Goal: Task Accomplishment & Management: Manage account settings

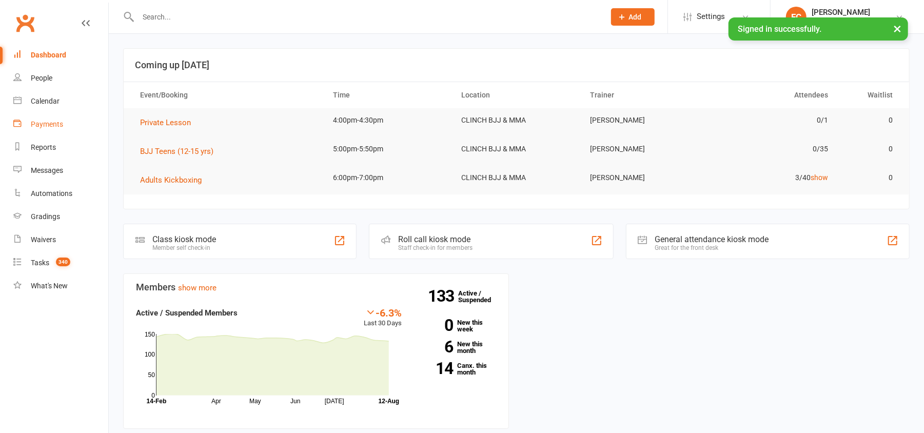
click at [43, 122] on div "Payments" at bounding box center [47, 124] width 32 height 8
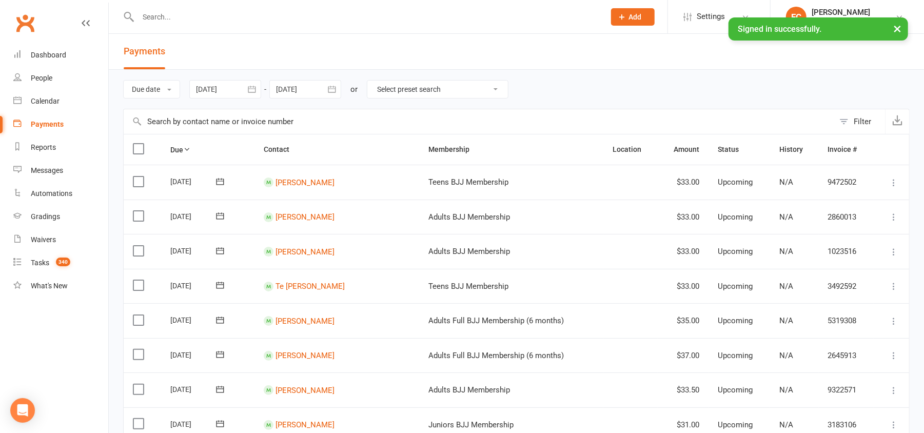
click at [860, 121] on div "Filter" at bounding box center [861, 121] width 17 height 12
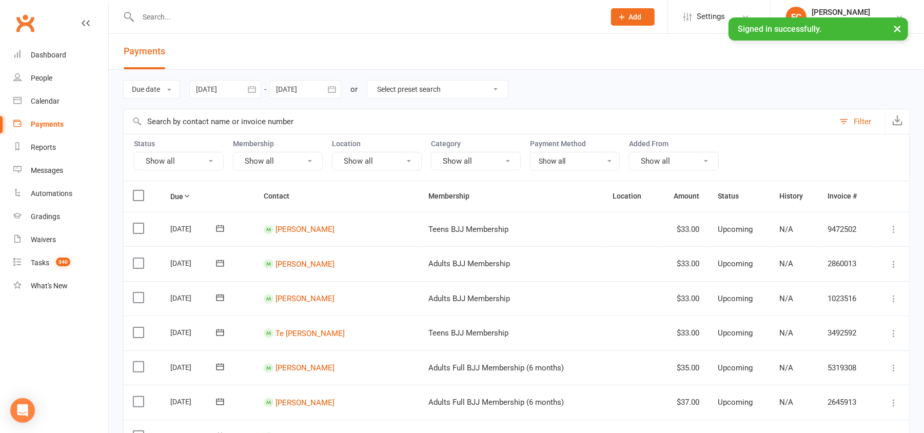
click at [186, 161] on button "Show all" at bounding box center [179, 161] width 90 height 18
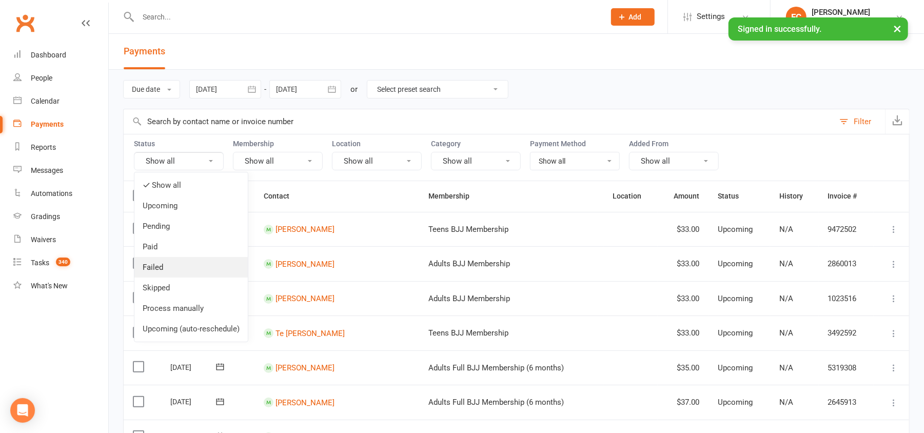
click at [171, 265] on link "Failed" at bounding box center [190, 267] width 113 height 21
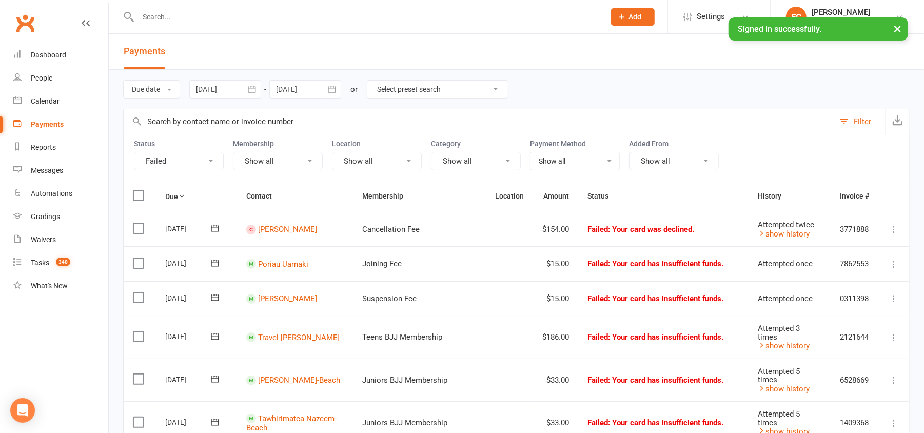
click at [179, 161] on button "Failed" at bounding box center [179, 161] width 90 height 18
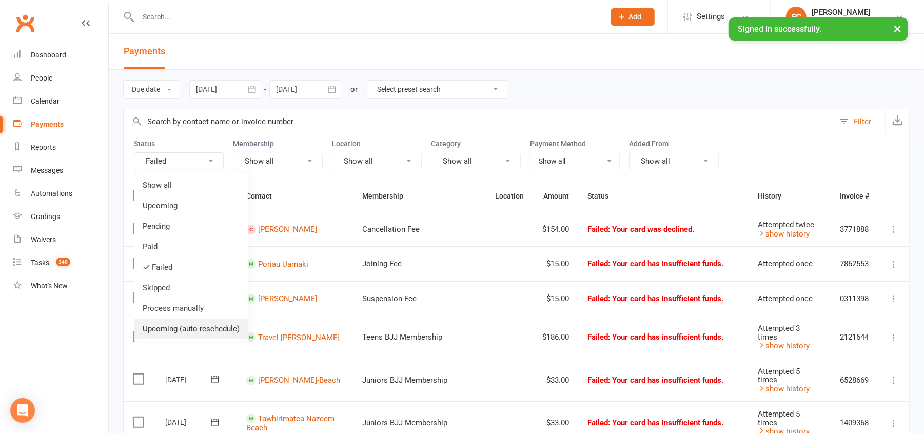
click at [186, 329] on link "Upcoming (auto-reschedule)" at bounding box center [190, 328] width 113 height 21
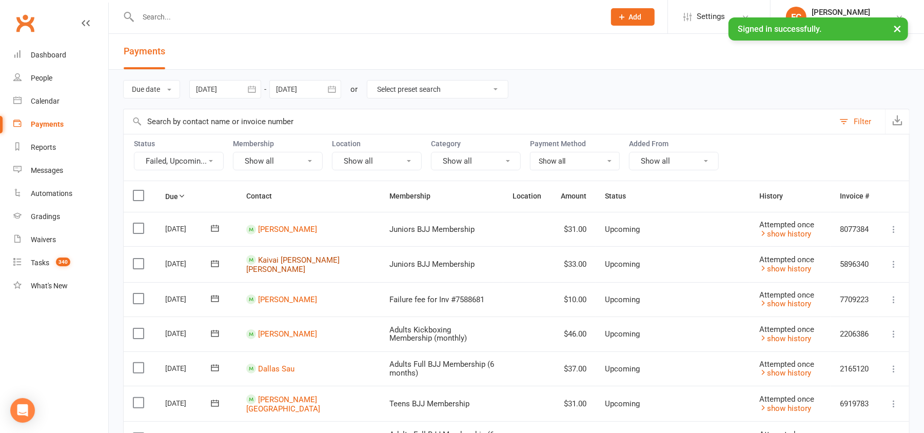
drag, startPoint x: 279, startPoint y: 263, endPoint x: 283, endPoint y: 277, distance: 15.4
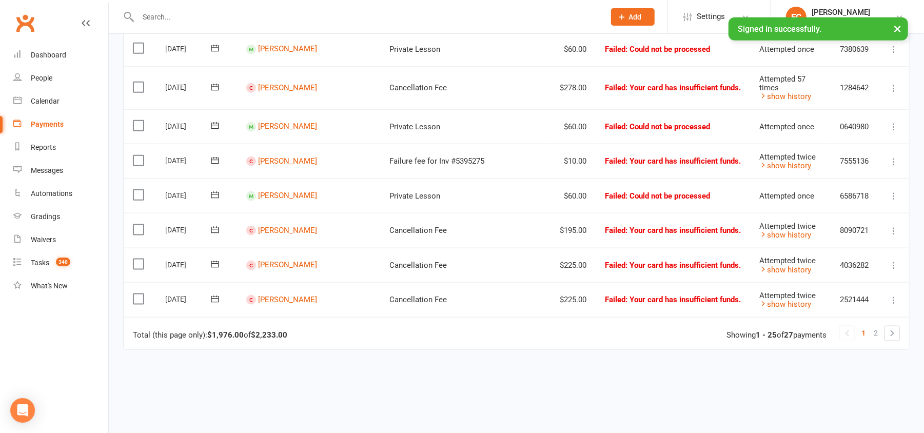
scroll to position [846, 0]
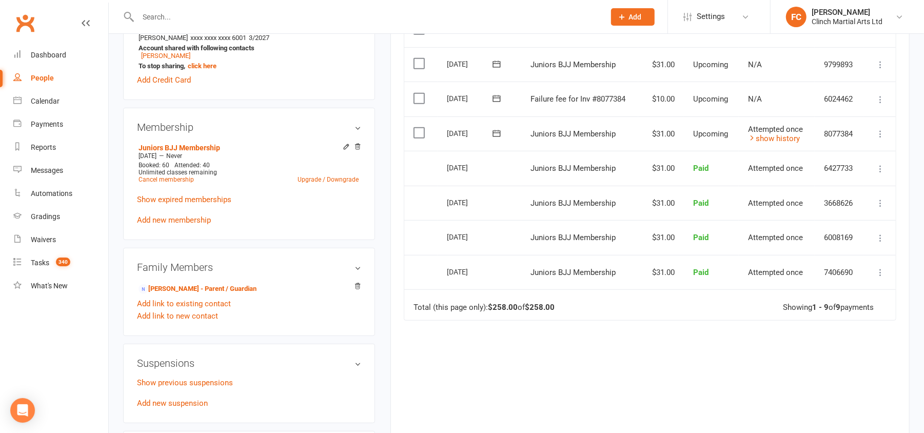
scroll to position [273, 0]
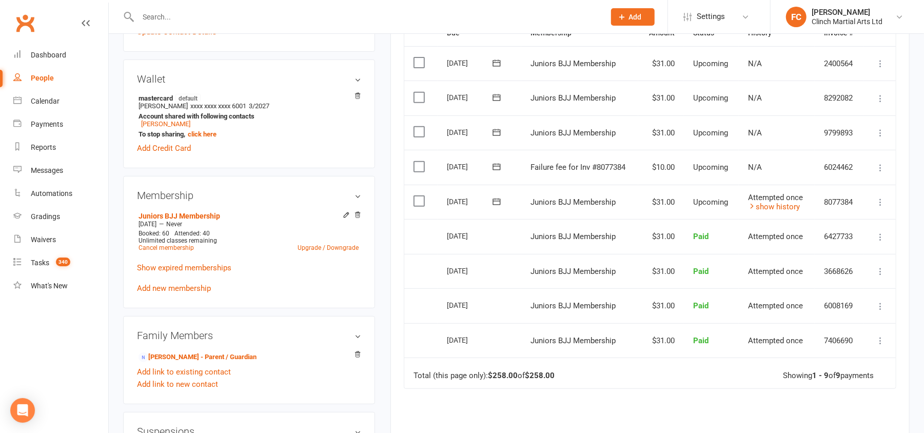
click at [497, 166] on icon at bounding box center [496, 167] width 10 height 10
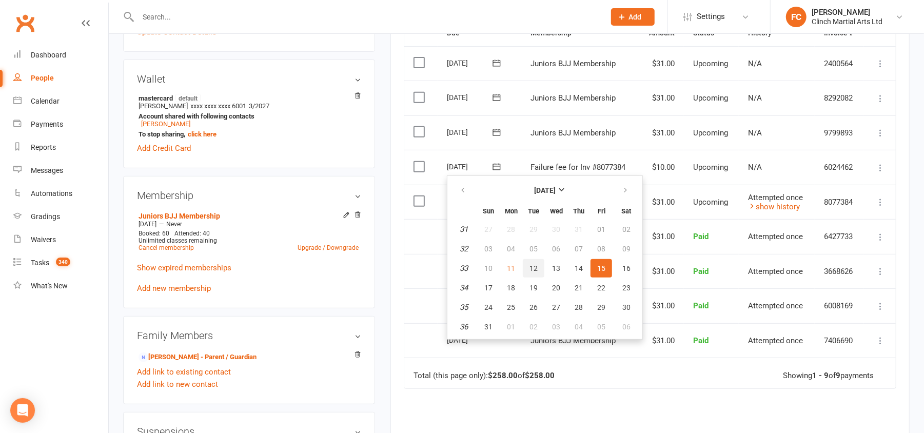
click at [532, 267] on span "12" at bounding box center [533, 268] width 8 height 8
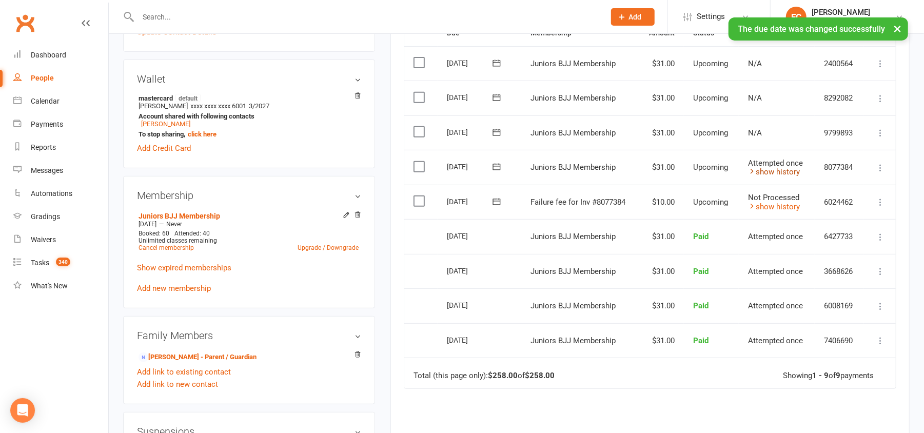
click at [780, 173] on link "show history" at bounding box center [774, 171] width 52 height 9
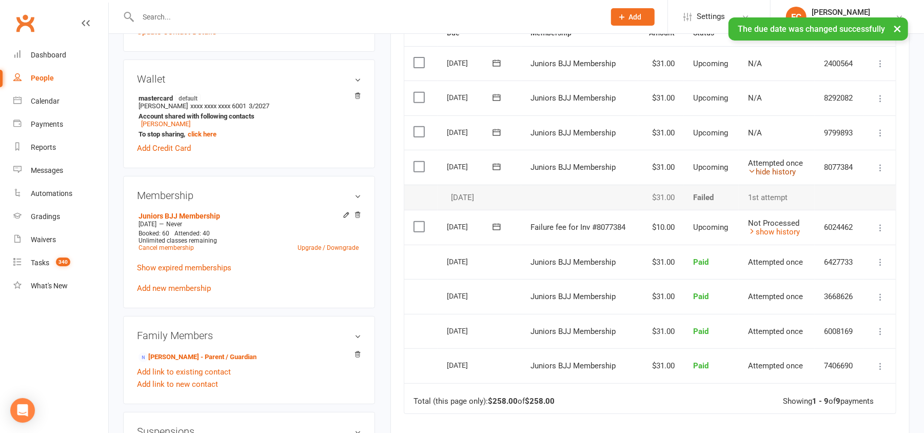
click at [780, 173] on link "hide history" at bounding box center [772, 171] width 48 height 9
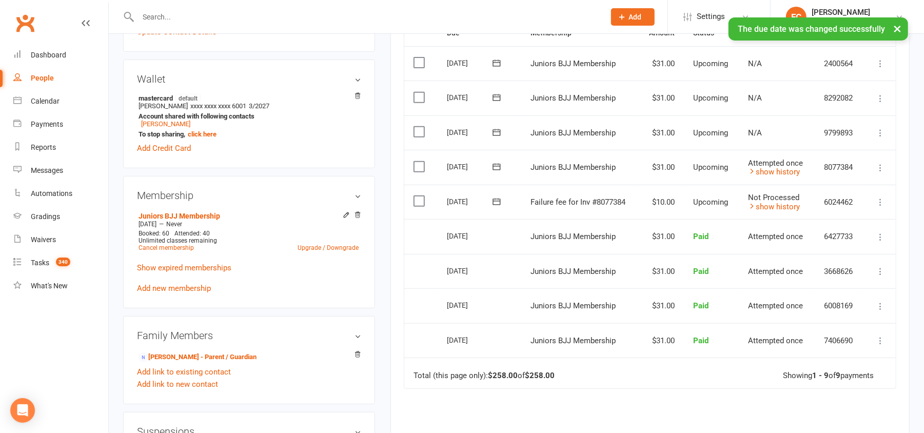
drag, startPoint x: 420, startPoint y: 203, endPoint x: 432, endPoint y: 204, distance: 11.3
click at [420, 202] on label at bounding box center [420, 201] width 14 height 10
click at [420, 196] on input "checkbox" at bounding box center [416, 196] width 7 height 0
click at [870, 404] on button "Change status" at bounding box center [868, 409] width 81 height 22
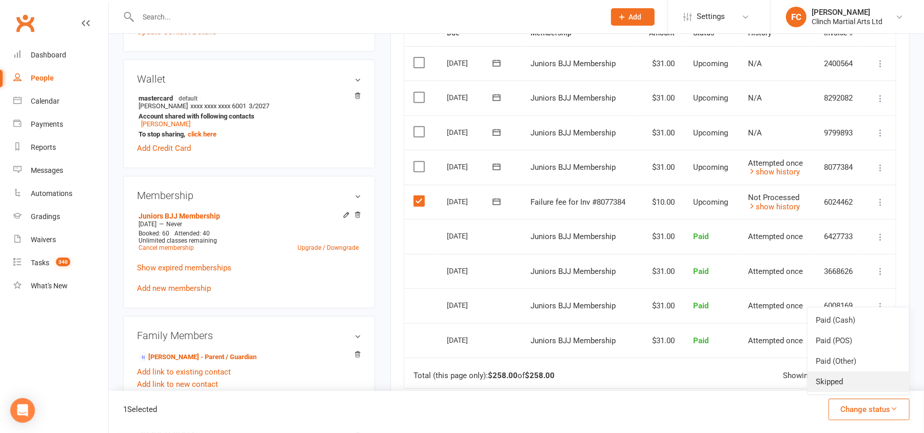
click at [860, 384] on link "Skipped" at bounding box center [858, 381] width 102 height 21
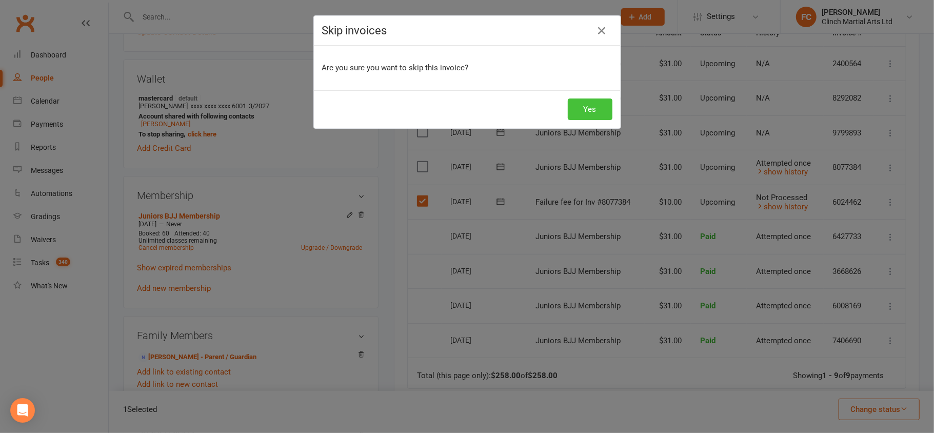
click at [595, 109] on button "Yes" at bounding box center [590, 109] width 45 height 22
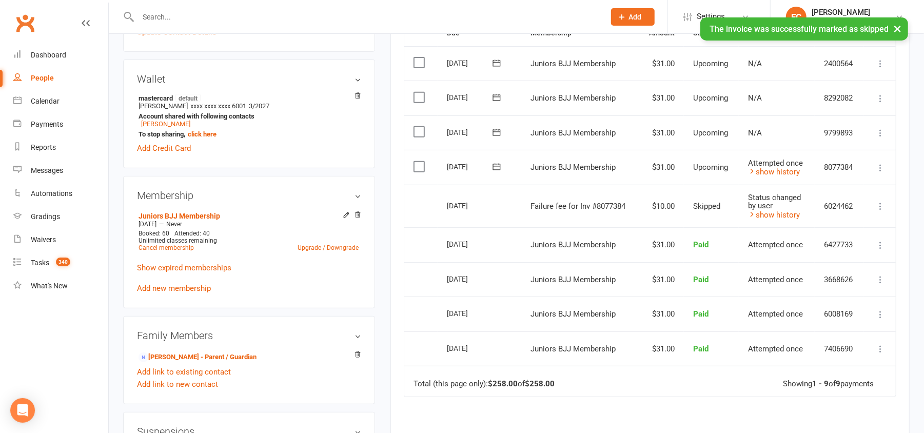
click at [493, 169] on icon at bounding box center [496, 167] width 10 height 10
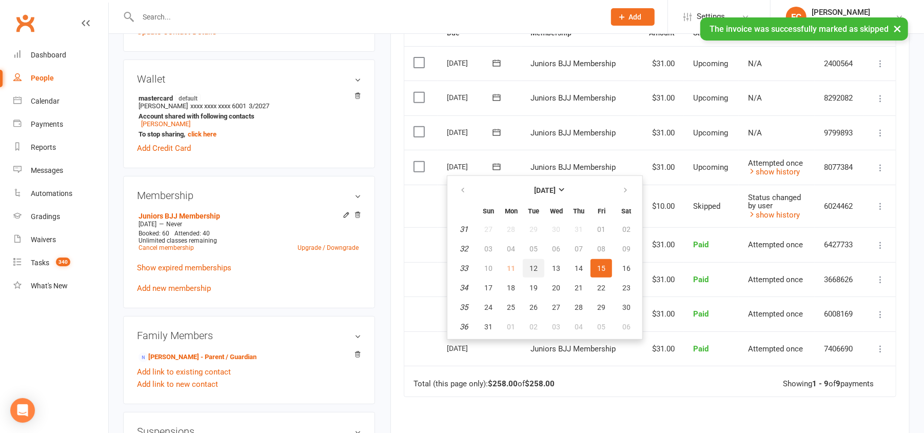
click at [530, 267] on span "12" at bounding box center [533, 268] width 8 height 8
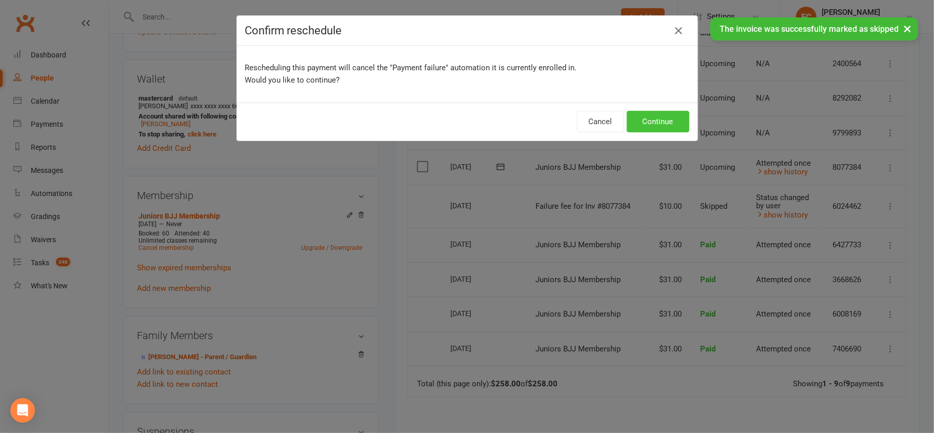
click at [651, 120] on button "Continue" at bounding box center [658, 122] width 63 height 22
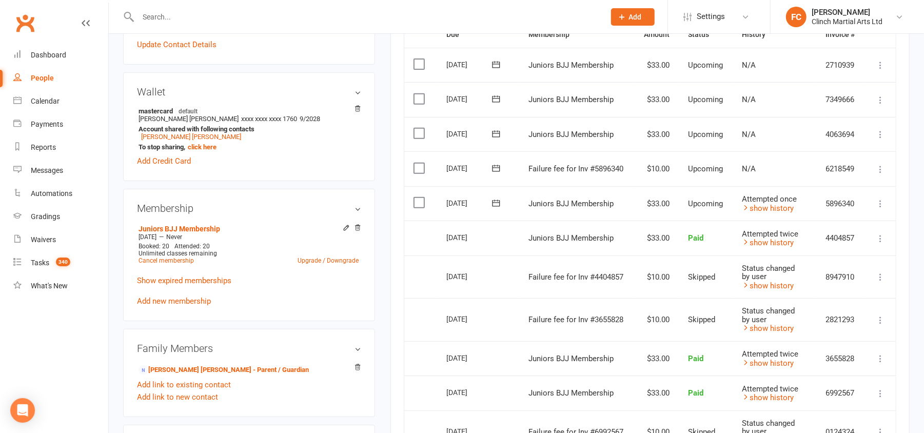
scroll to position [273, 0]
click at [491, 167] on icon at bounding box center [496, 167] width 10 height 10
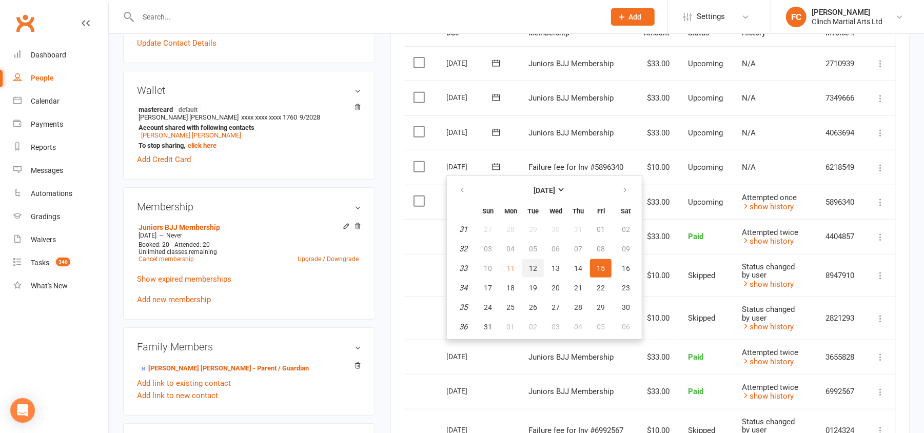
click at [532, 267] on span "12" at bounding box center [533, 268] width 8 height 8
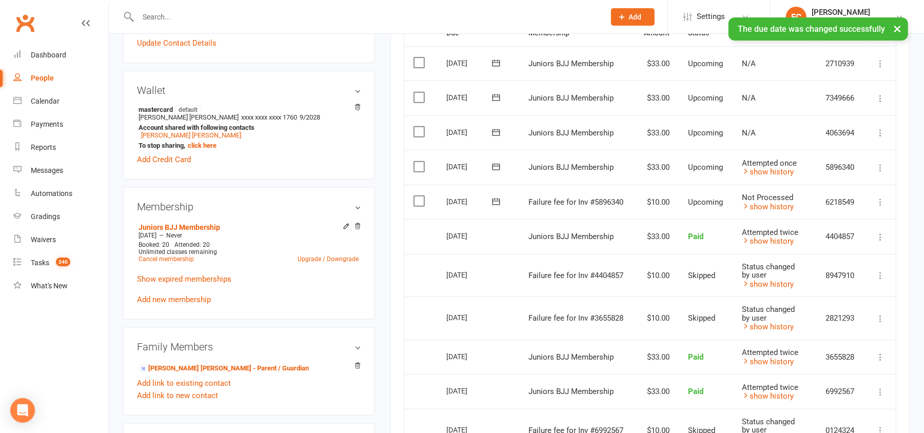
click at [415, 202] on label at bounding box center [420, 201] width 14 height 10
click at [415, 196] on input "checkbox" at bounding box center [416, 196] width 7 height 0
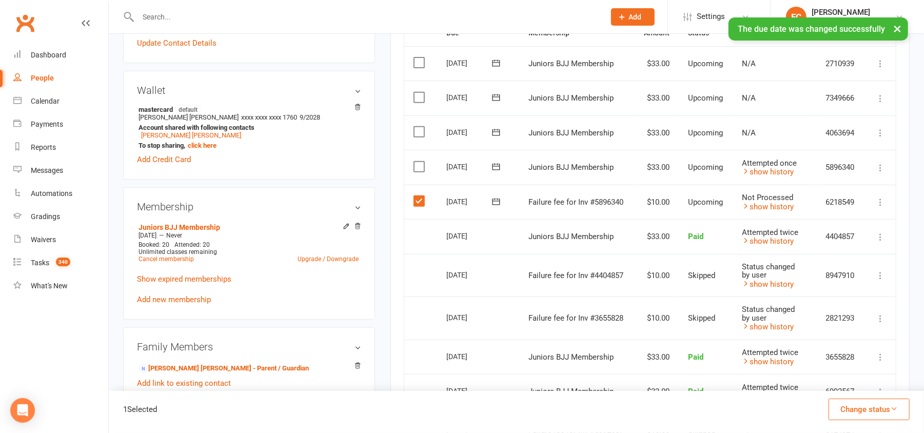
click at [857, 410] on button "Change status" at bounding box center [868, 409] width 81 height 22
click at [850, 385] on link "Skipped" at bounding box center [858, 381] width 102 height 21
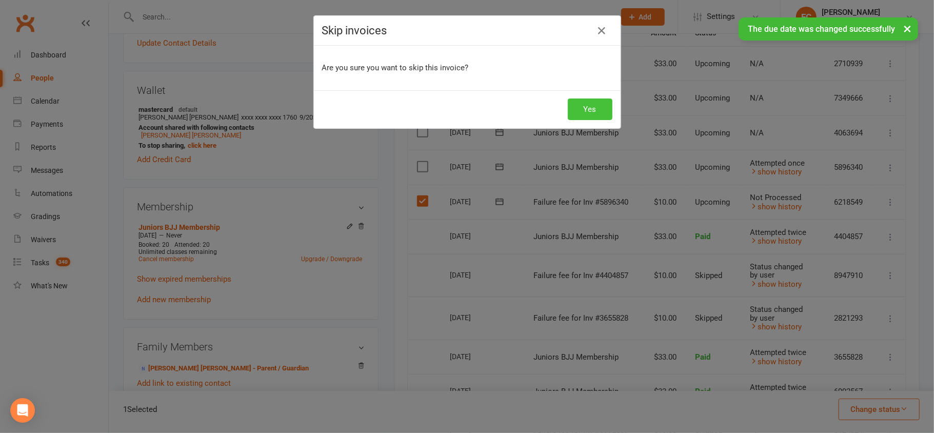
click at [589, 108] on button "Yes" at bounding box center [590, 109] width 45 height 22
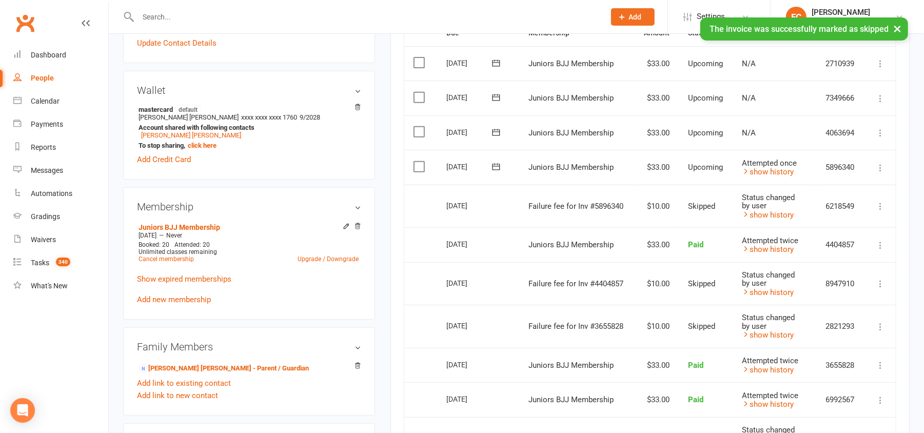
drag, startPoint x: 497, startPoint y: 167, endPoint x: 501, endPoint y: 171, distance: 6.2
click at [497, 166] on icon at bounding box center [496, 167] width 10 height 10
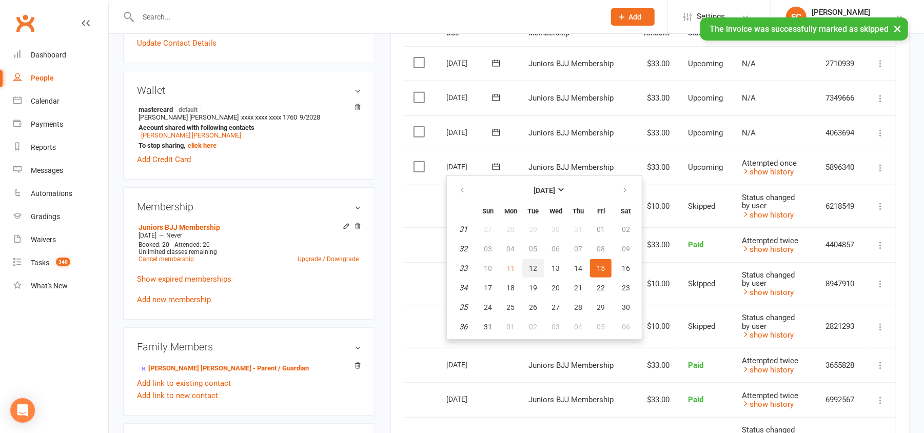
click at [531, 267] on span "12" at bounding box center [533, 268] width 8 height 8
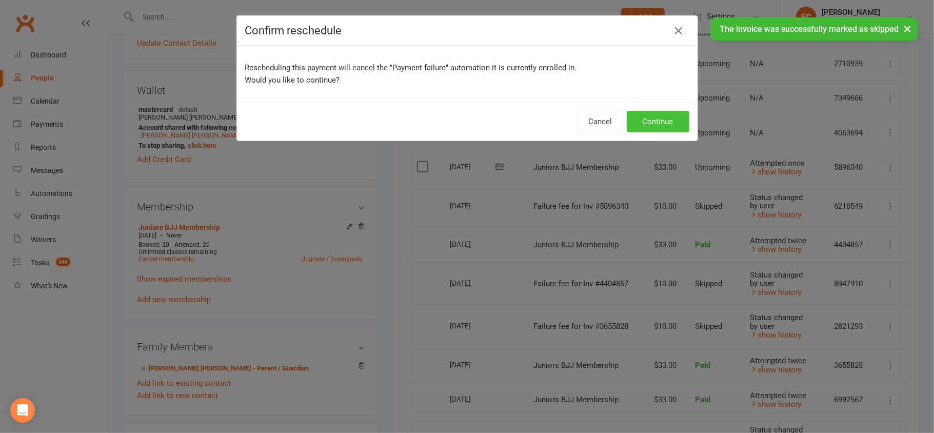
click at [647, 126] on button "Continue" at bounding box center [658, 122] width 63 height 22
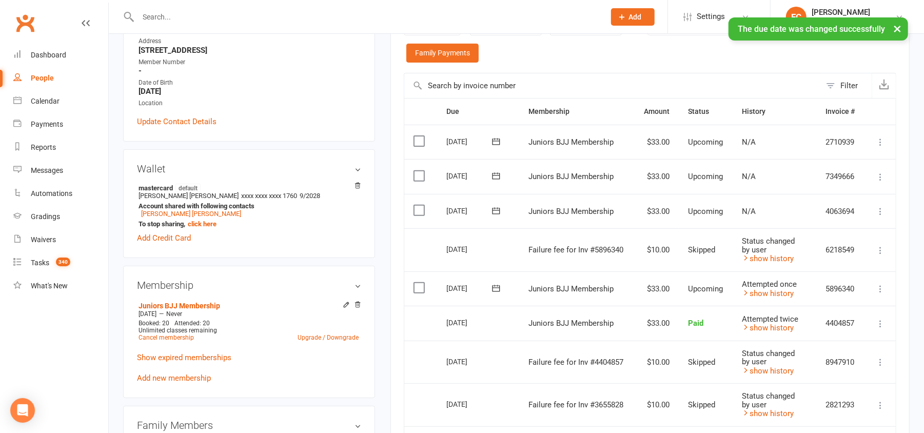
scroll to position [0, 0]
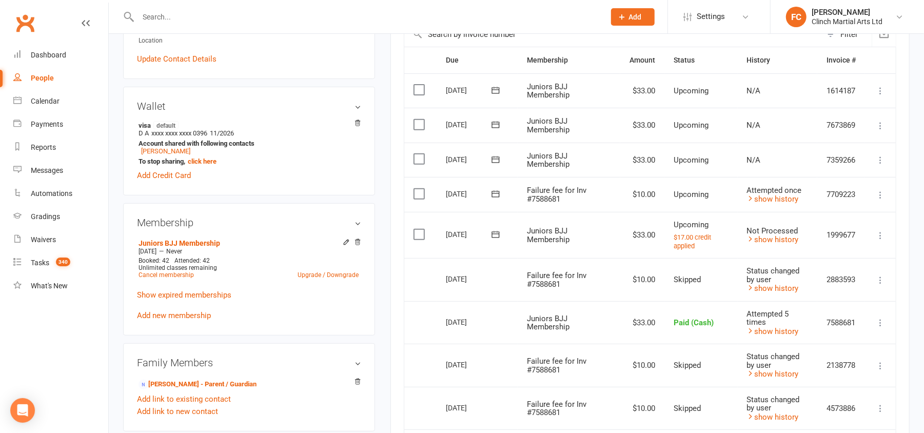
scroll to position [273, 0]
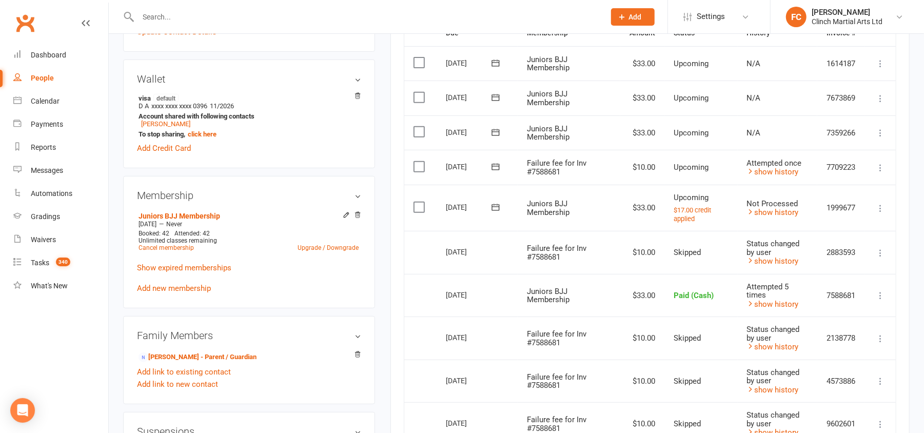
click at [493, 165] on icon at bounding box center [495, 167] width 10 height 10
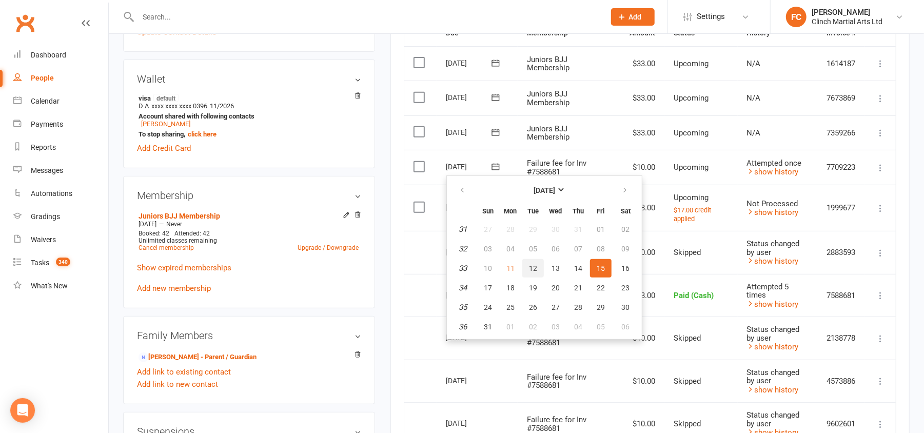
click at [530, 264] on span "12" at bounding box center [533, 268] width 8 height 8
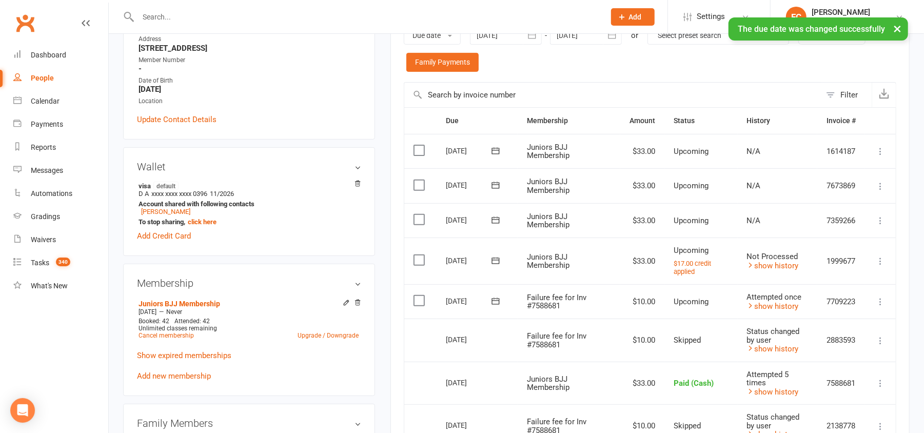
scroll to position [205, 0]
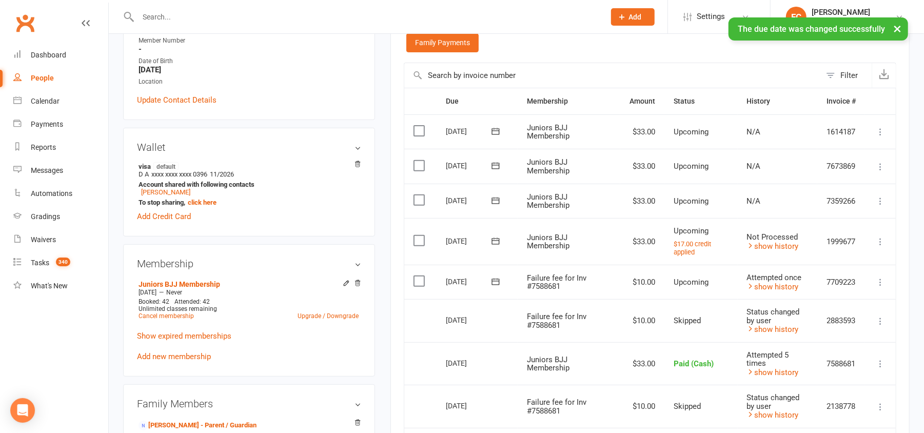
click at [418, 279] on label at bounding box center [420, 281] width 14 height 10
click at [418, 276] on input "checkbox" at bounding box center [416, 276] width 7 height 0
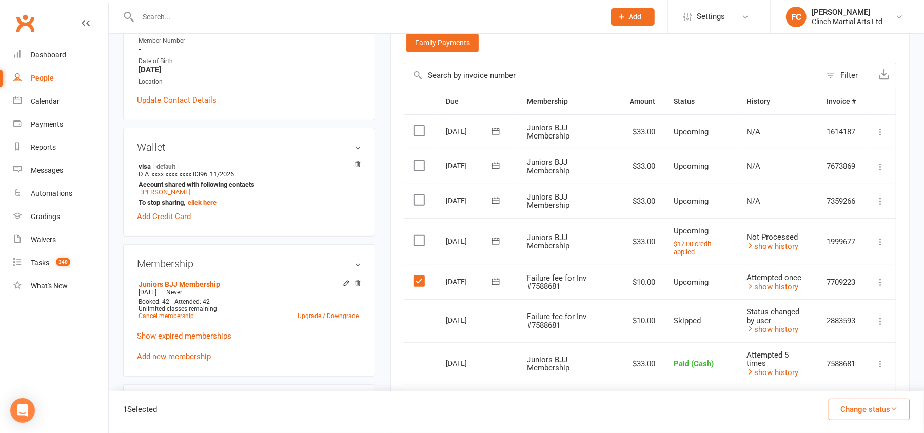
click at [856, 408] on button "Change status" at bounding box center [868, 409] width 81 height 22
click at [845, 382] on link "Skipped" at bounding box center [858, 381] width 102 height 21
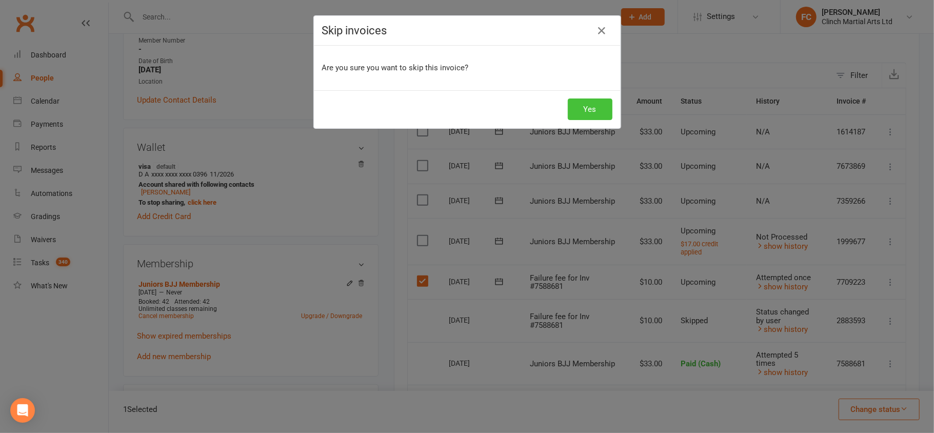
click at [587, 107] on button "Yes" at bounding box center [590, 109] width 45 height 22
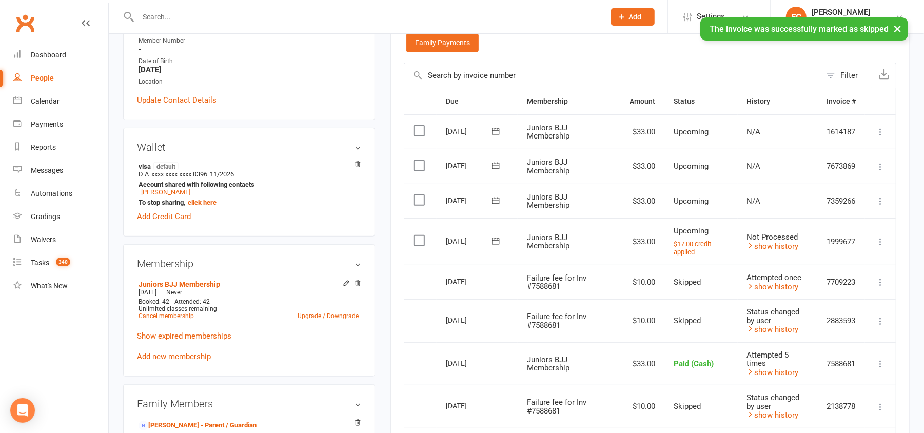
click at [495, 243] on icon at bounding box center [495, 241] width 10 height 10
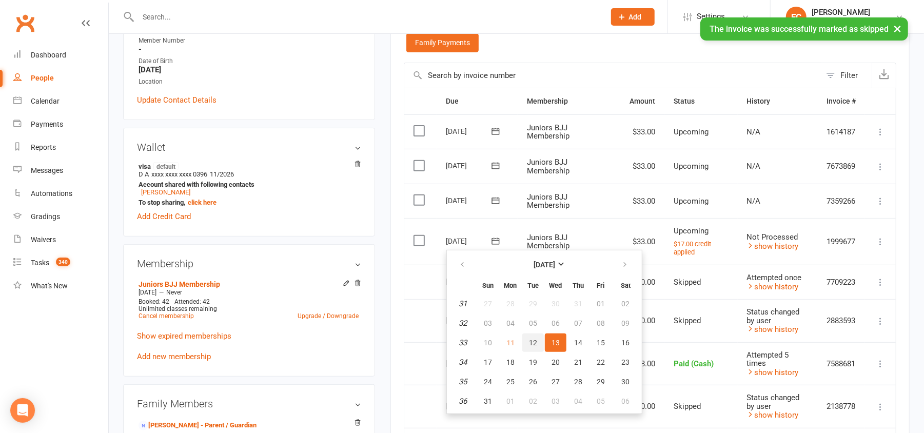
click at [530, 339] on span "12" at bounding box center [533, 342] width 8 height 8
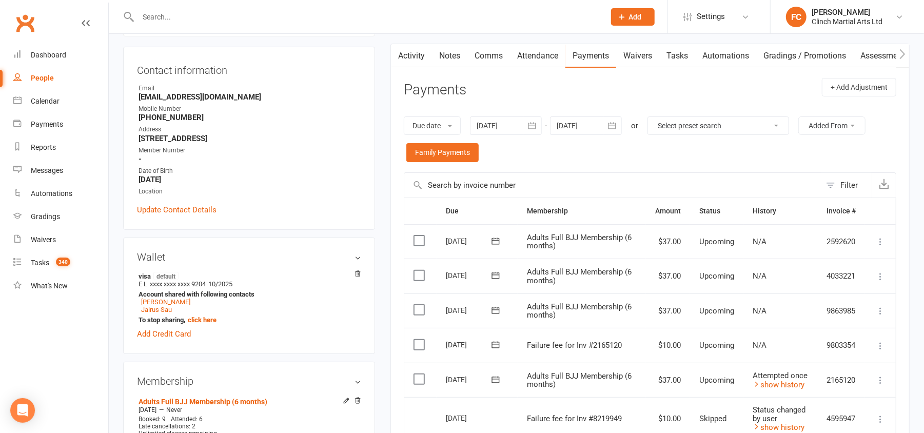
scroll to position [273, 0]
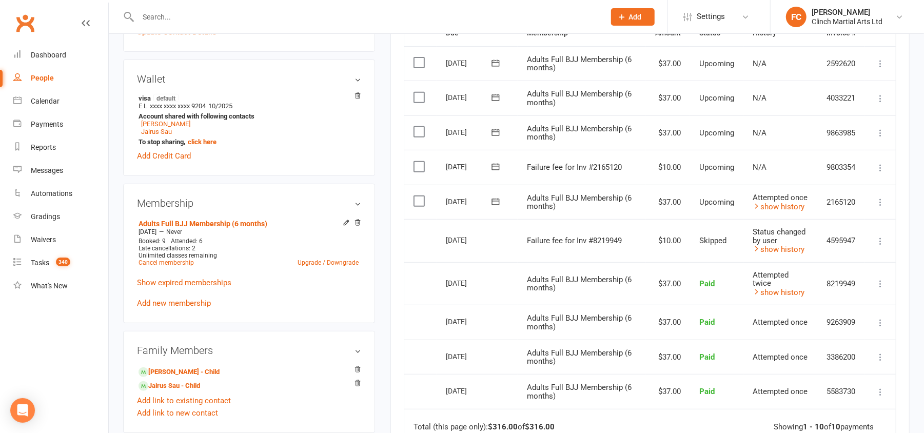
click at [498, 169] on icon at bounding box center [495, 167] width 10 height 10
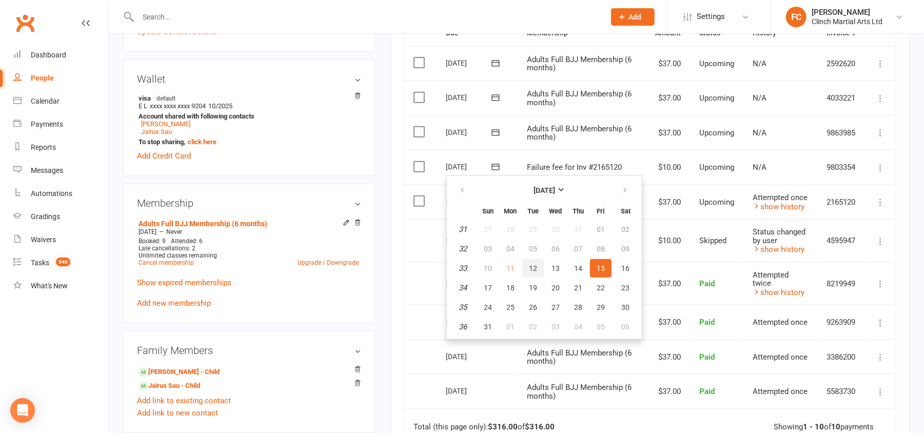
click at [529, 269] on span "12" at bounding box center [533, 268] width 8 height 8
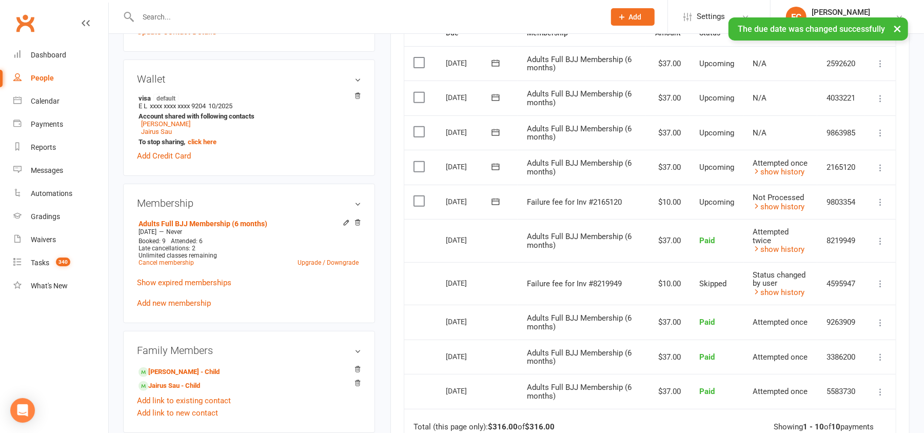
click at [419, 204] on label at bounding box center [420, 201] width 14 height 10
click at [419, 196] on input "checkbox" at bounding box center [416, 196] width 7 height 0
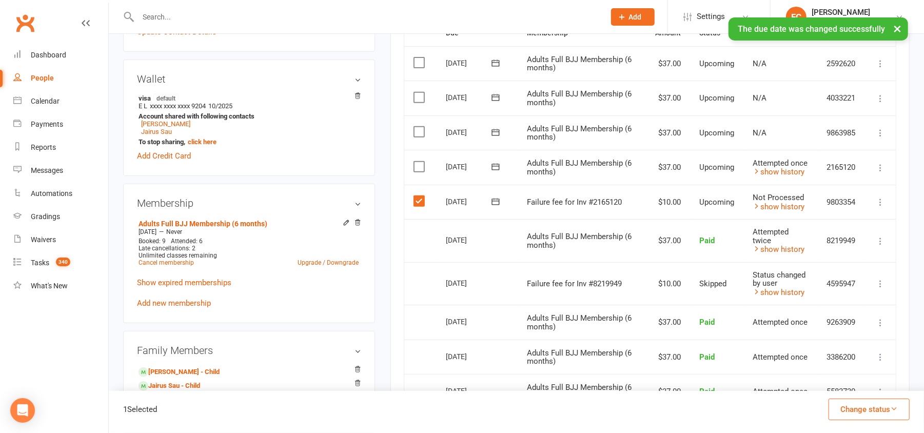
click at [842, 411] on button "Change status" at bounding box center [868, 409] width 81 height 22
click at [847, 386] on link "Skipped" at bounding box center [858, 381] width 102 height 21
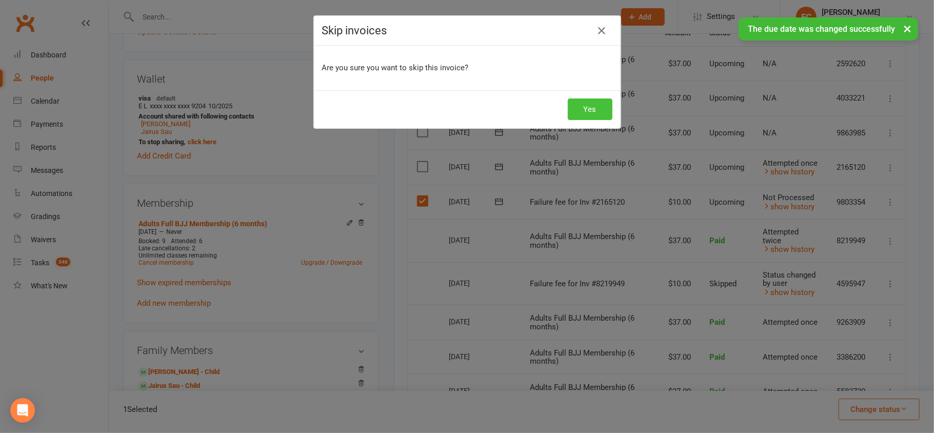
click at [587, 101] on button "Yes" at bounding box center [590, 109] width 45 height 22
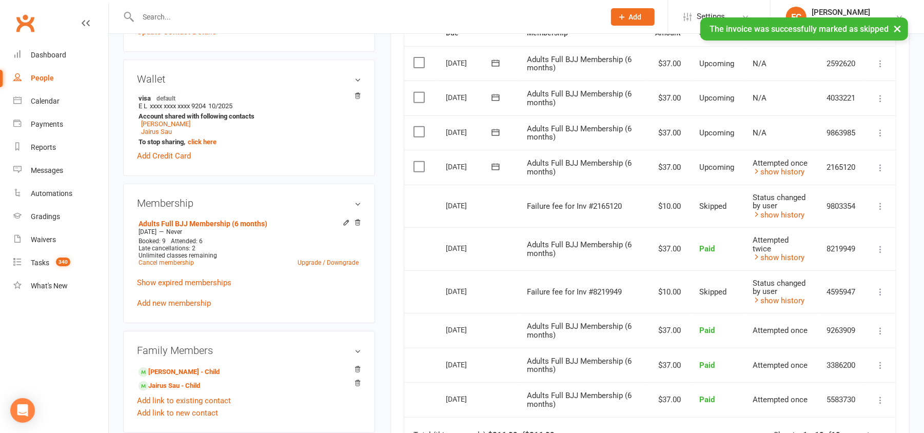
click at [494, 170] on icon at bounding box center [495, 167] width 10 height 10
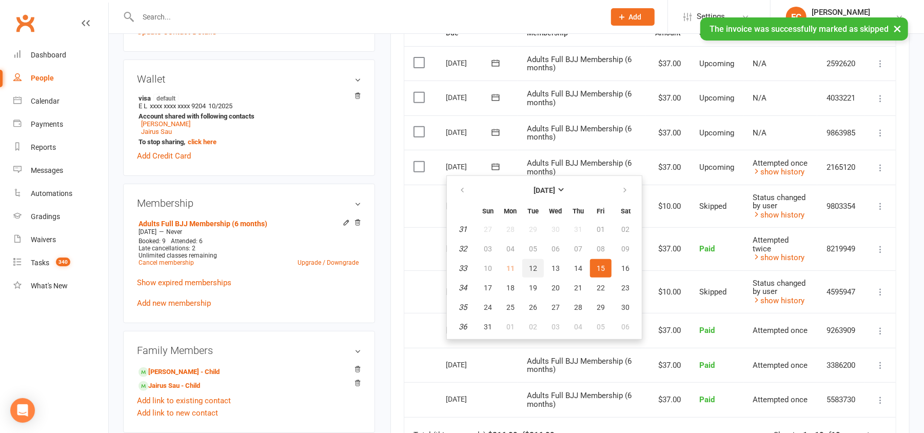
click at [538, 264] on button "12" at bounding box center [533, 268] width 22 height 18
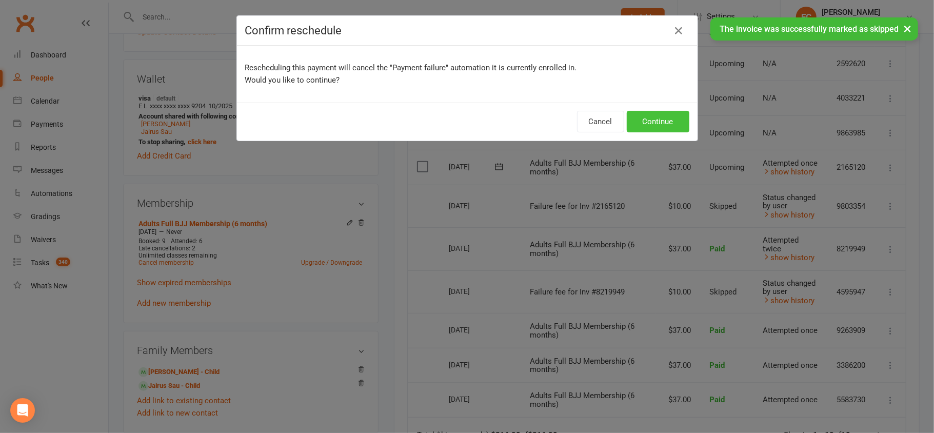
click at [647, 124] on button "Continue" at bounding box center [658, 122] width 63 height 22
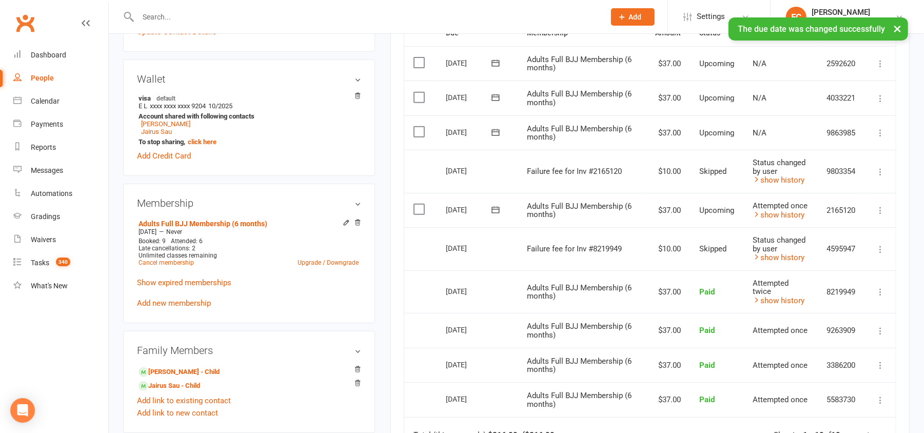
click at [414, 255] on td "Select this" at bounding box center [420, 248] width 32 height 43
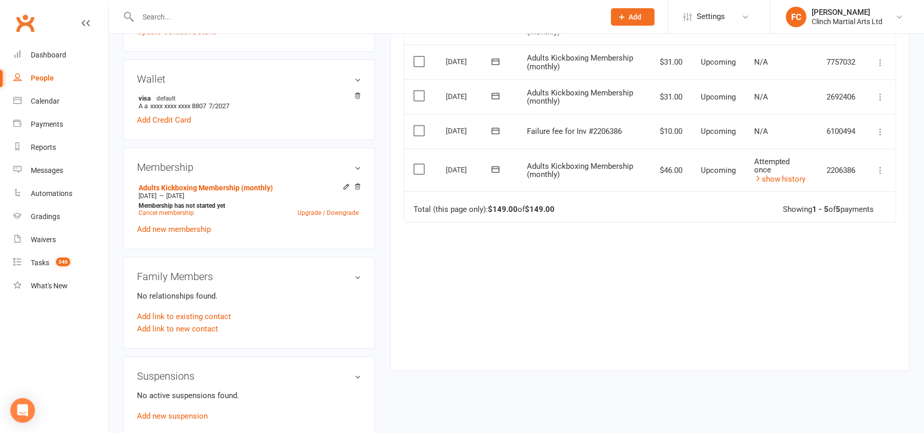
scroll to position [205, 0]
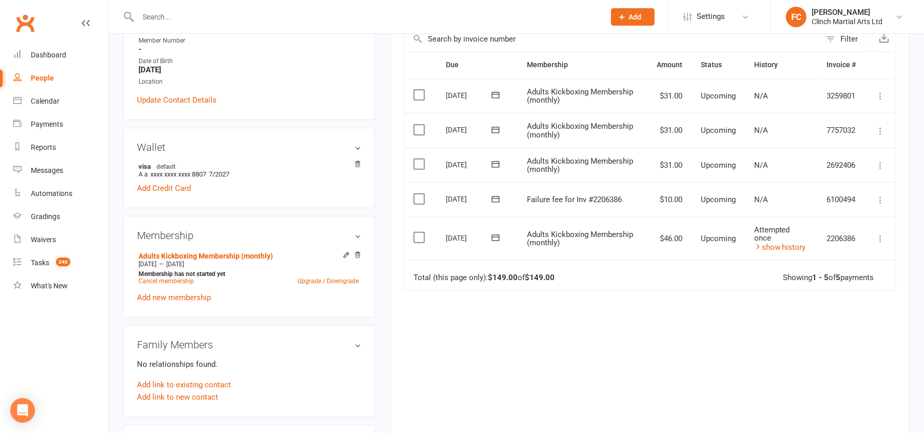
click at [497, 197] on icon at bounding box center [495, 198] width 8 height 7
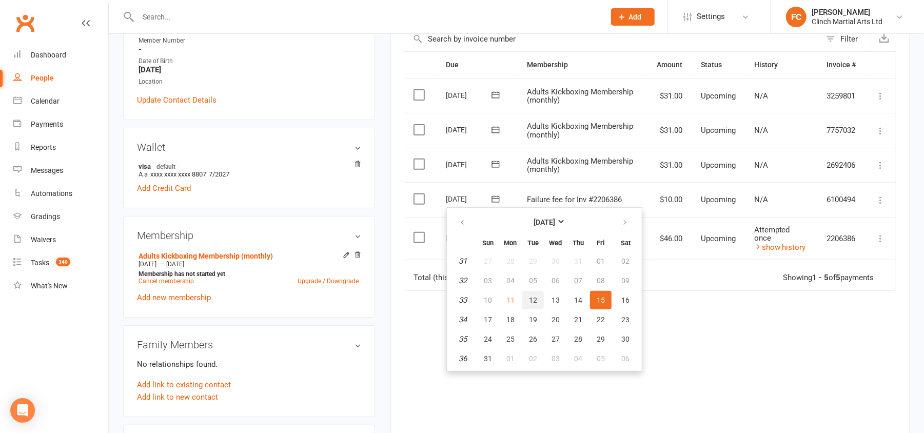
click at [529, 296] on span "12" at bounding box center [533, 300] width 8 height 8
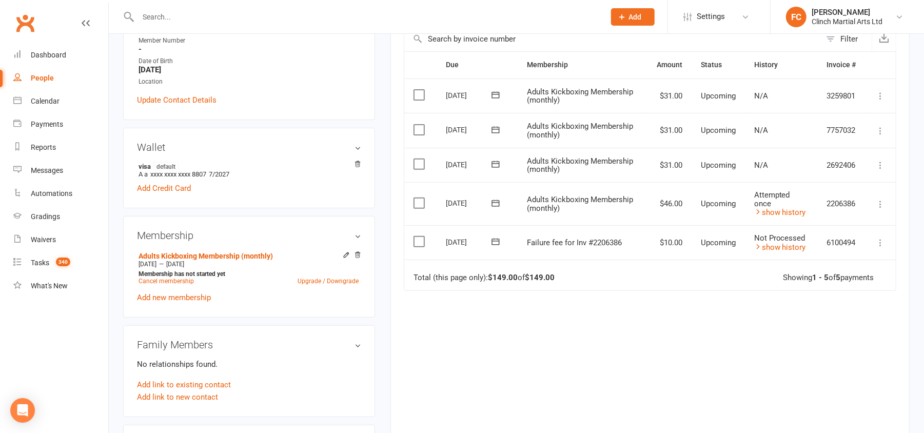
click at [416, 241] on label at bounding box center [420, 241] width 14 height 10
click at [416, 236] on input "checkbox" at bounding box center [416, 236] width 7 height 0
click at [859, 411] on button "Change status" at bounding box center [868, 409] width 81 height 22
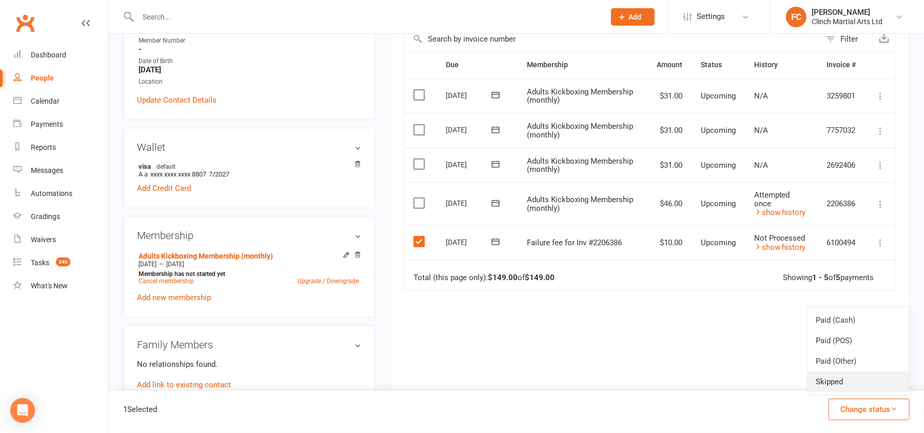
click at [848, 384] on link "Skipped" at bounding box center [858, 381] width 102 height 21
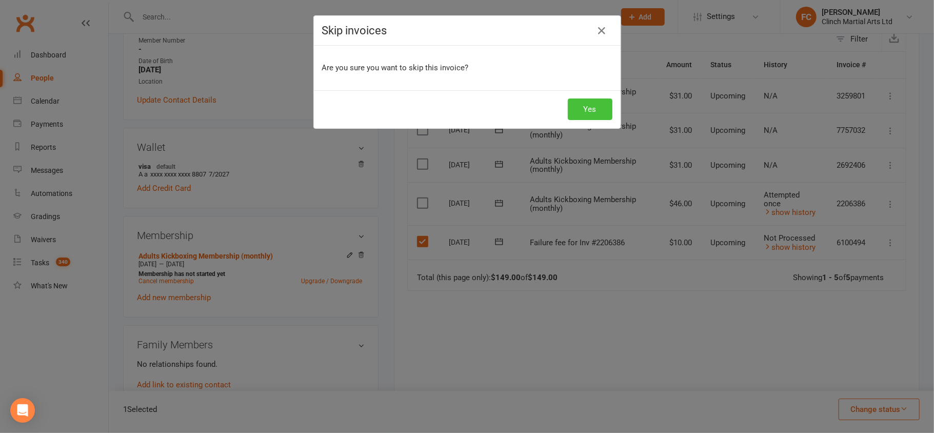
click at [579, 114] on button "Yes" at bounding box center [590, 109] width 45 height 22
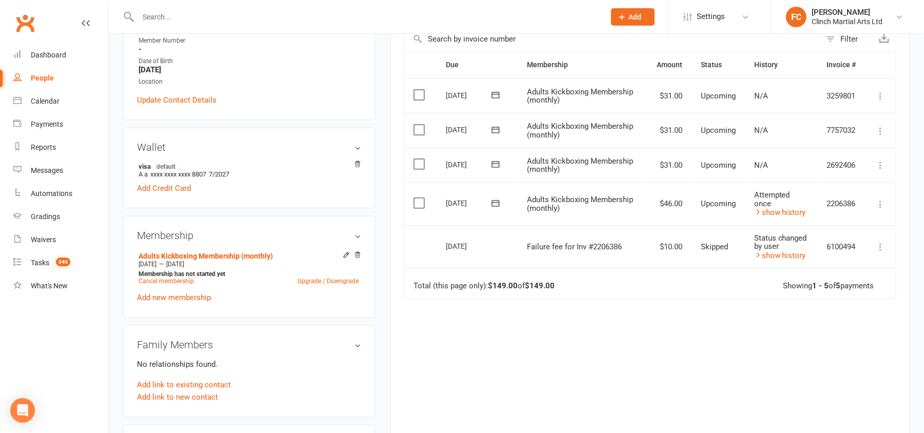
click at [494, 206] on icon at bounding box center [495, 203] width 10 height 10
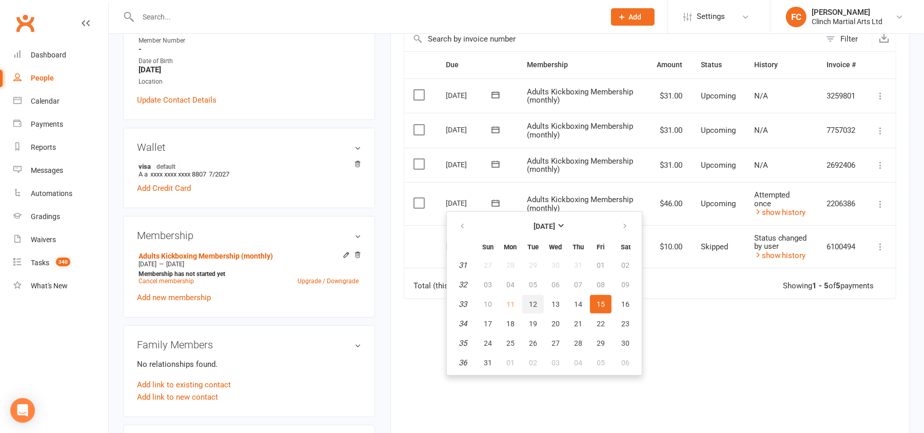
click at [531, 306] on span "12" at bounding box center [533, 304] width 8 height 8
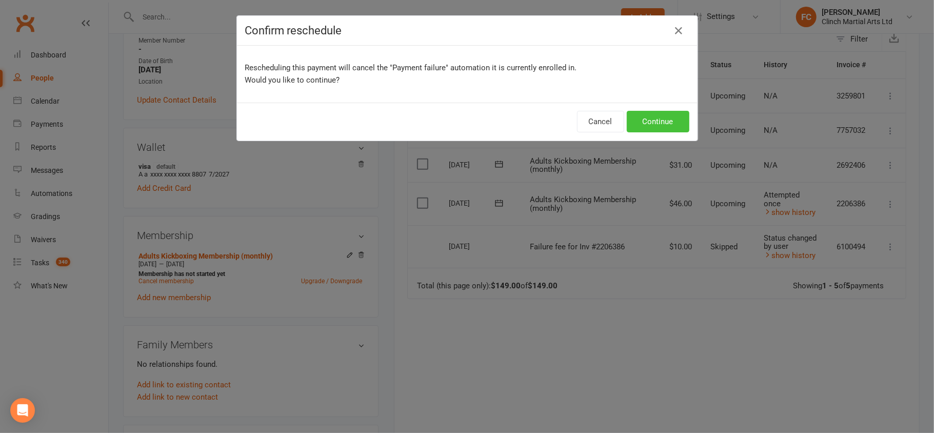
click at [652, 115] on button "Continue" at bounding box center [658, 122] width 63 height 22
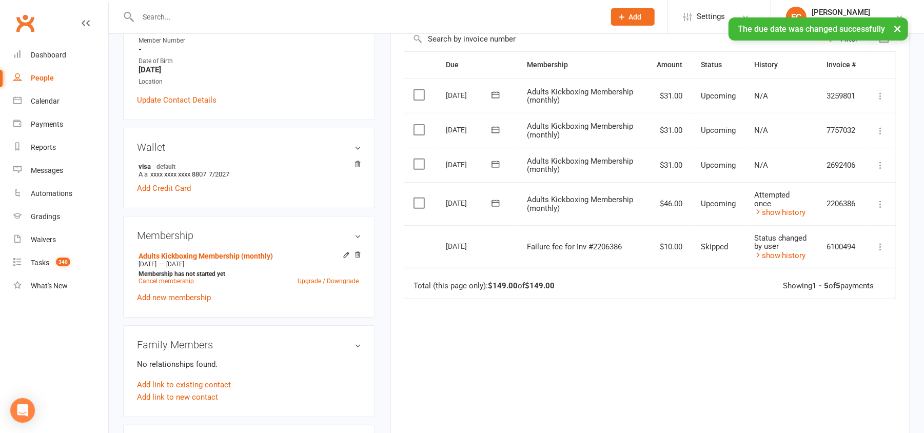
click at [568, 342] on div "Due Contact Membership Amount Status History Invoice # Select this 02 Sep 2025 …" at bounding box center [650, 240] width 492 height 379
click at [781, 211] on link "show history" at bounding box center [780, 212] width 52 height 9
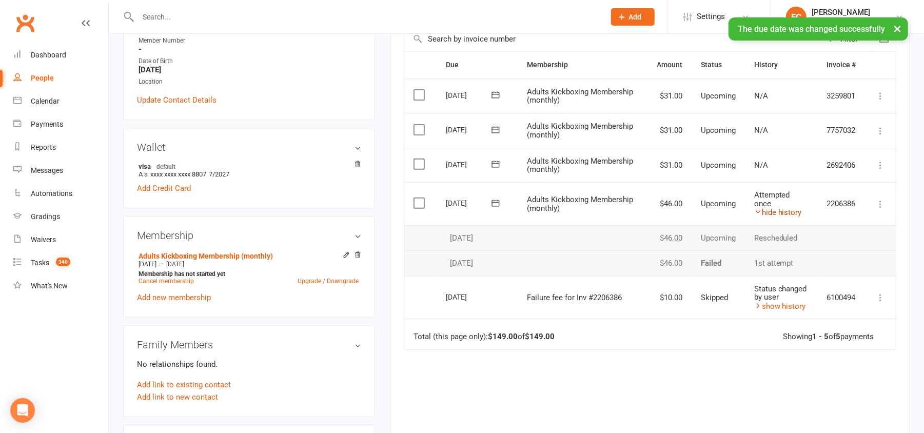
click at [781, 211] on link "hide history" at bounding box center [778, 212] width 48 height 9
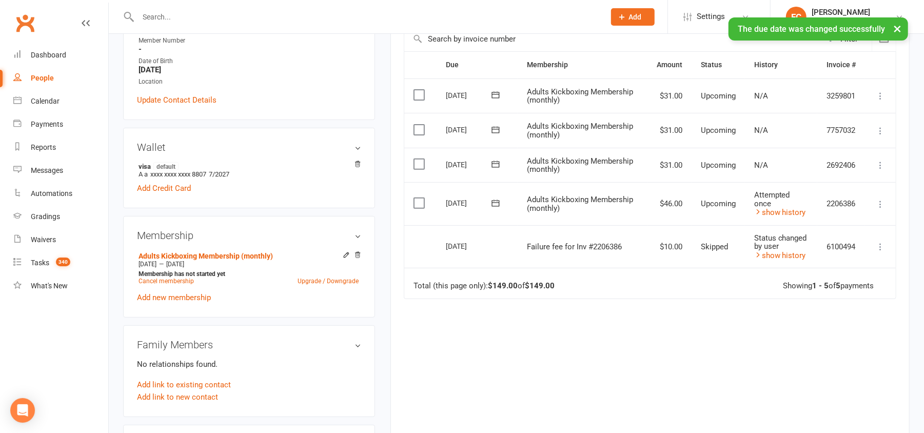
click at [529, 341] on div "Due Contact Membership Amount Status History Invoice # Select this 02 Sep 2025 …" at bounding box center [650, 240] width 492 height 379
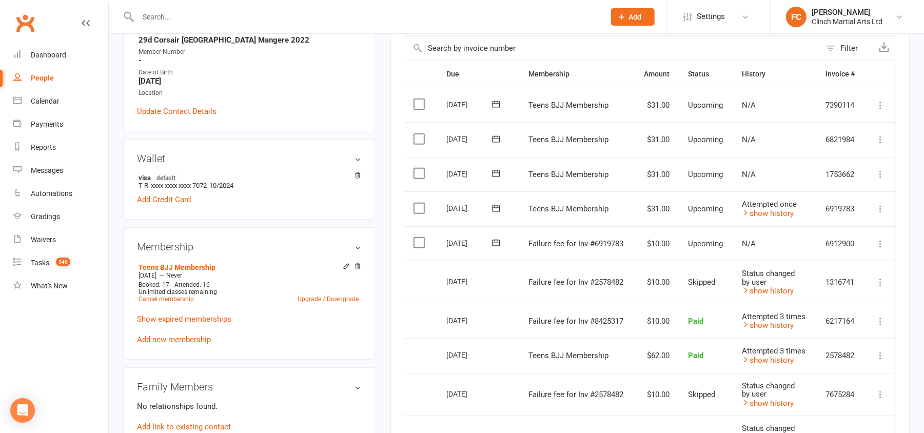
scroll to position [273, 0]
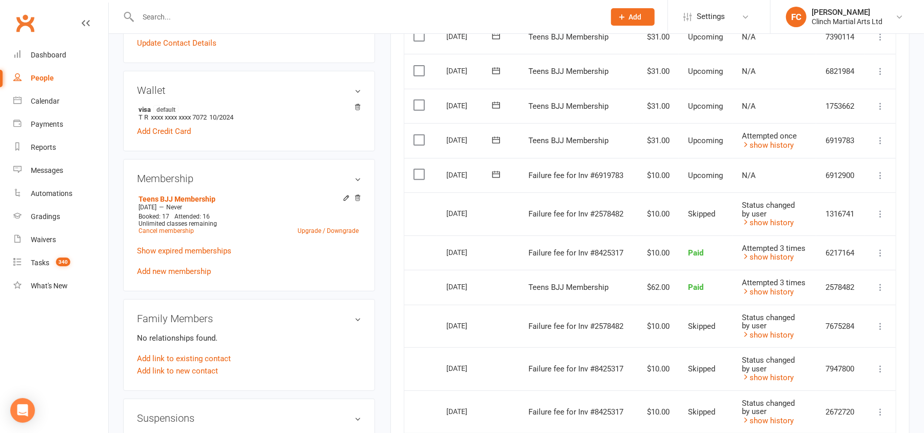
click at [495, 175] on icon at bounding box center [496, 174] width 10 height 10
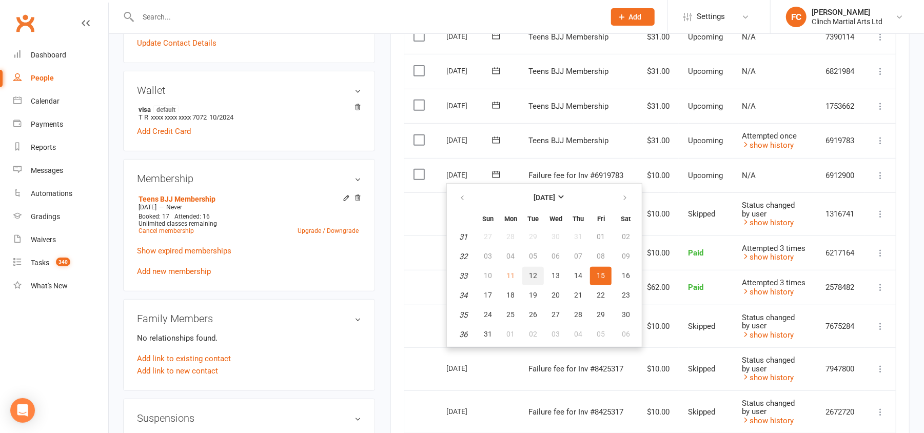
click at [530, 277] on span "12" at bounding box center [533, 275] width 8 height 8
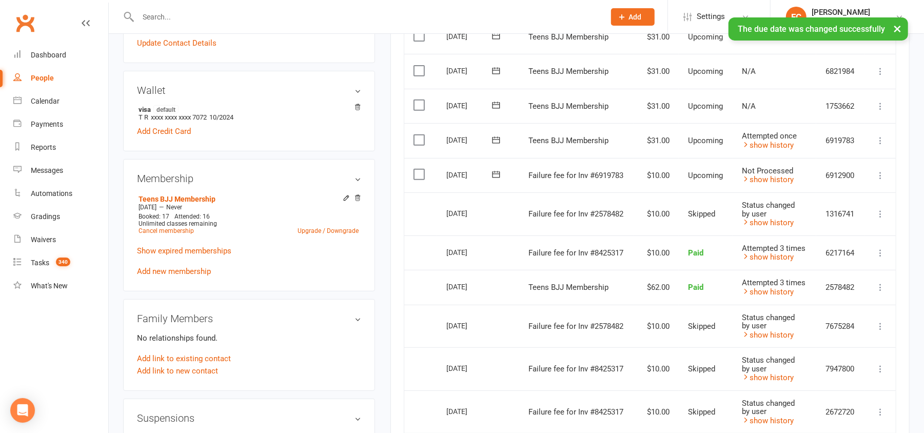
drag, startPoint x: 419, startPoint y: 172, endPoint x: 480, endPoint y: 210, distance: 71.9
click at [418, 172] on label at bounding box center [420, 174] width 14 height 10
click at [418, 169] on input "checkbox" at bounding box center [416, 169] width 7 height 0
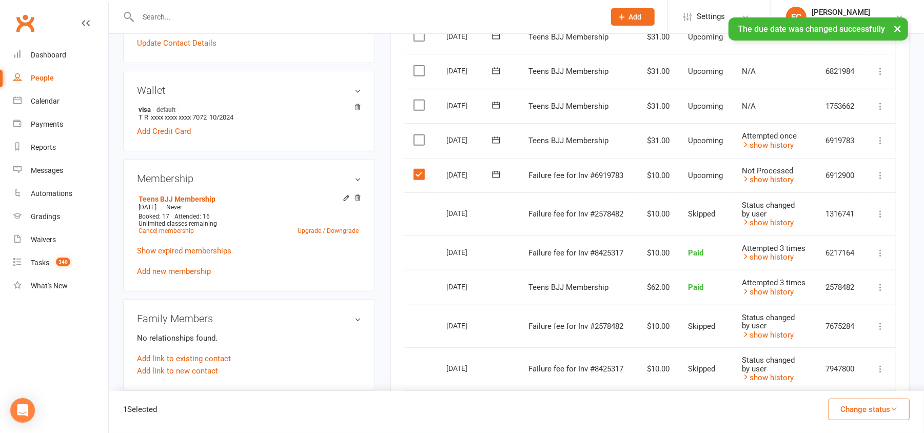
click at [857, 400] on button "Change status" at bounding box center [868, 409] width 81 height 22
click at [852, 384] on link "Skipped" at bounding box center [858, 381] width 102 height 21
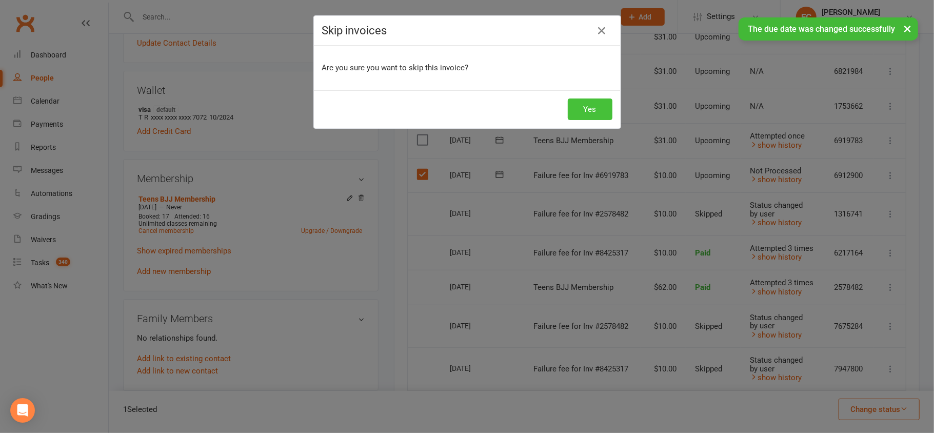
click at [583, 114] on button "Yes" at bounding box center [590, 109] width 45 height 22
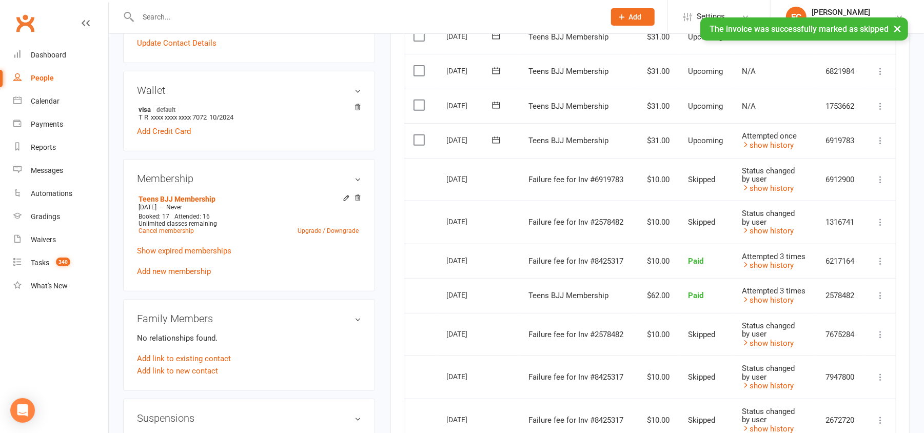
click at [495, 142] on icon at bounding box center [496, 140] width 10 height 10
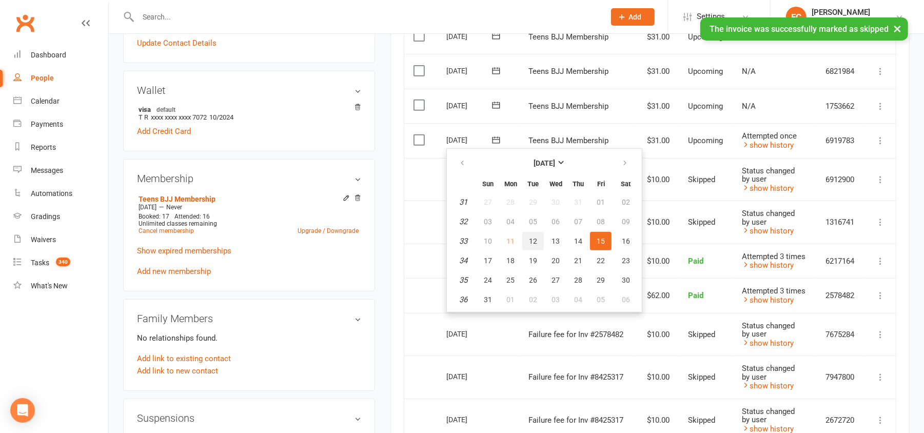
click at [526, 241] on button "12" at bounding box center [533, 241] width 22 height 18
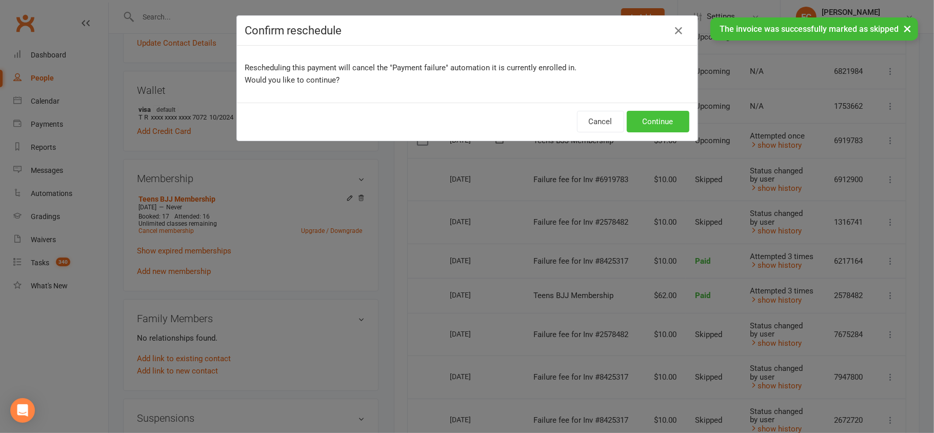
click at [650, 116] on button "Continue" at bounding box center [658, 122] width 63 height 22
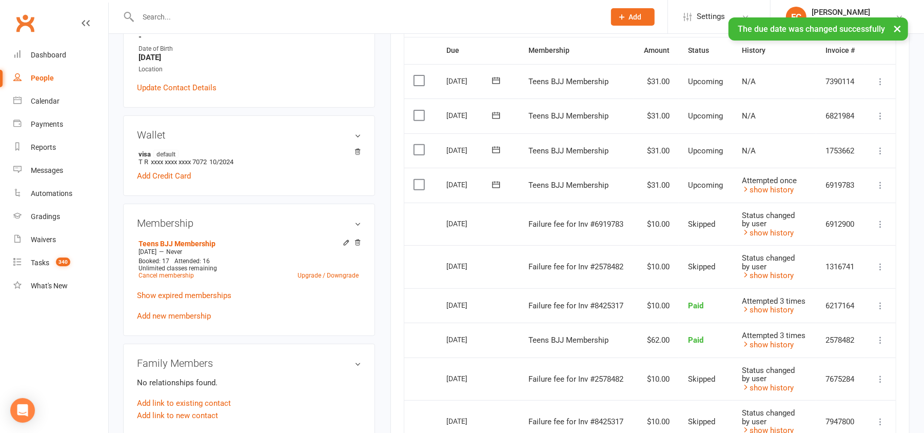
scroll to position [205, 0]
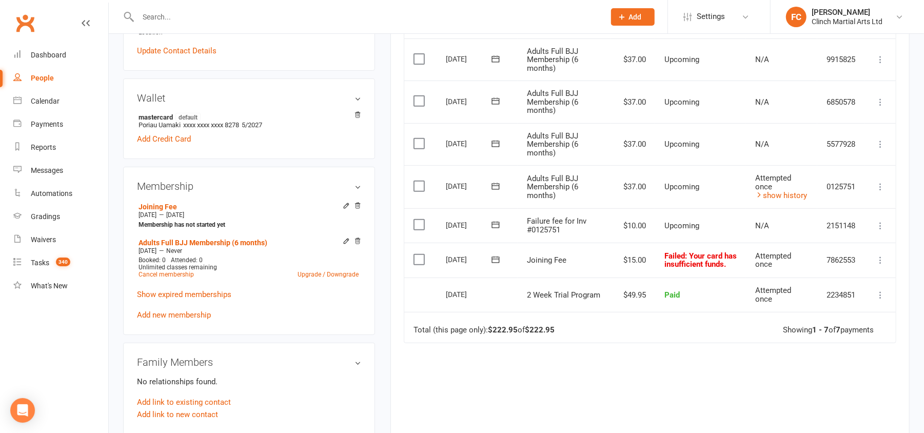
scroll to position [273, 0]
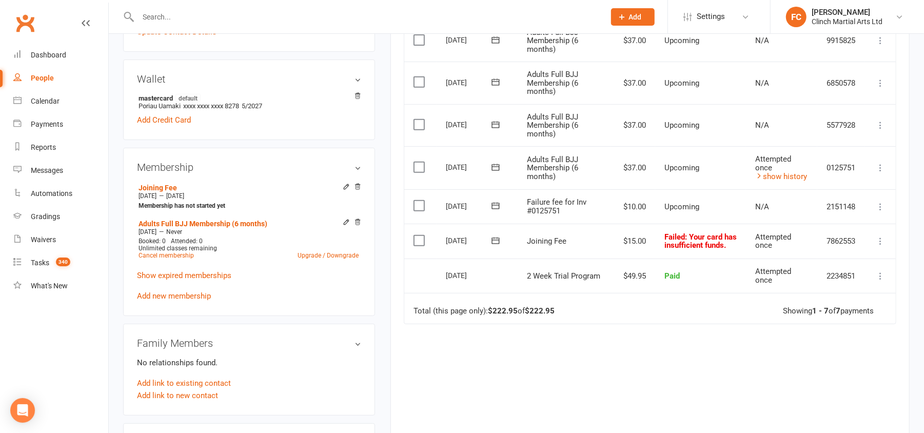
click at [497, 204] on icon at bounding box center [495, 205] width 10 height 10
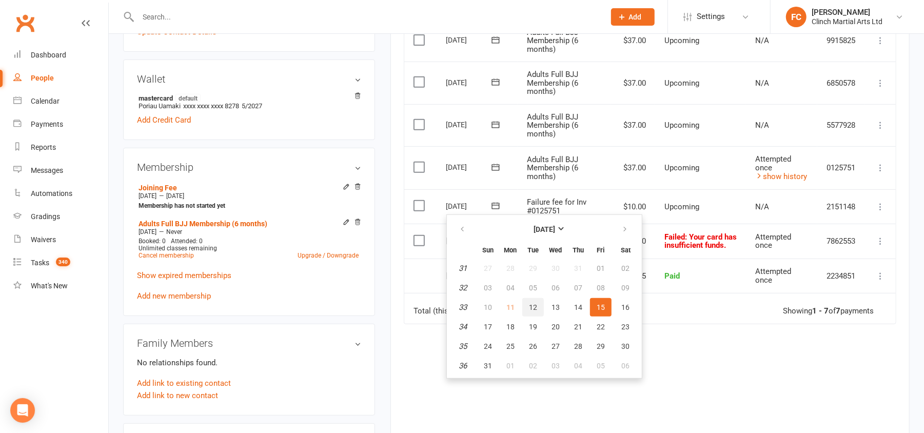
click at [522, 306] on button "12" at bounding box center [533, 307] width 22 height 18
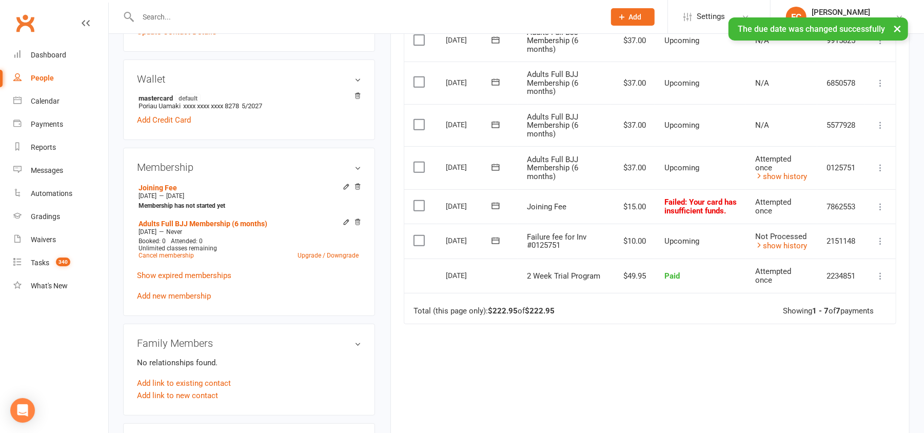
click at [415, 246] on label at bounding box center [420, 240] width 14 height 10
click at [415, 235] on input "checkbox" at bounding box center [416, 235] width 7 height 0
click at [848, 409] on button "Change status" at bounding box center [868, 409] width 81 height 22
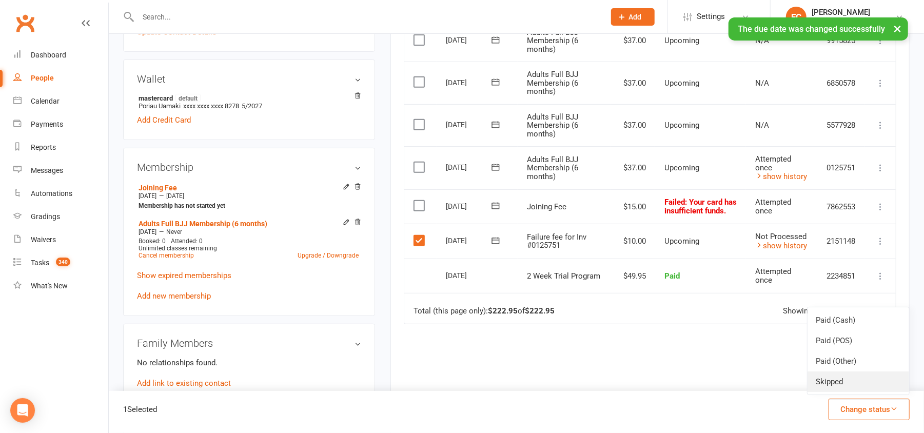
click at [840, 385] on link "Skipped" at bounding box center [858, 381] width 102 height 21
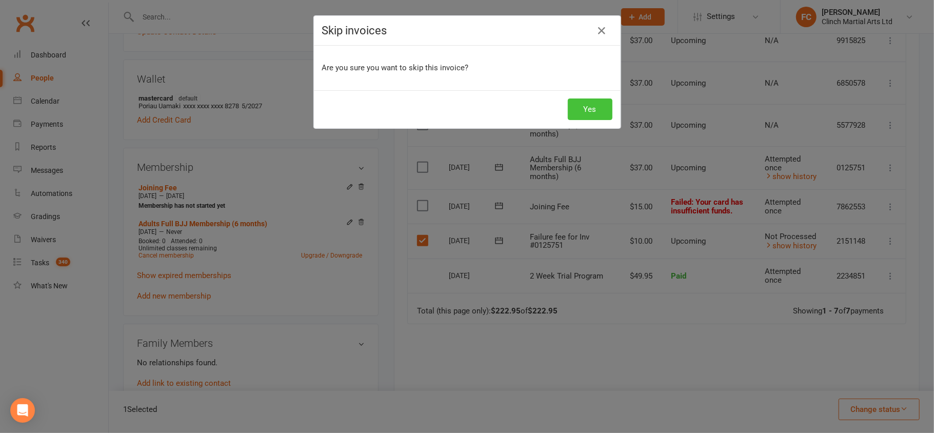
click at [575, 108] on button "Yes" at bounding box center [590, 109] width 45 height 22
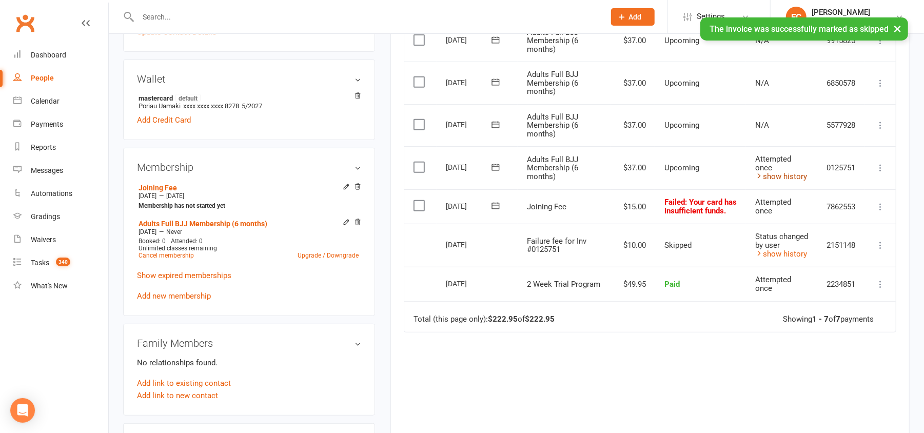
click at [774, 179] on link "show history" at bounding box center [781, 176] width 52 height 9
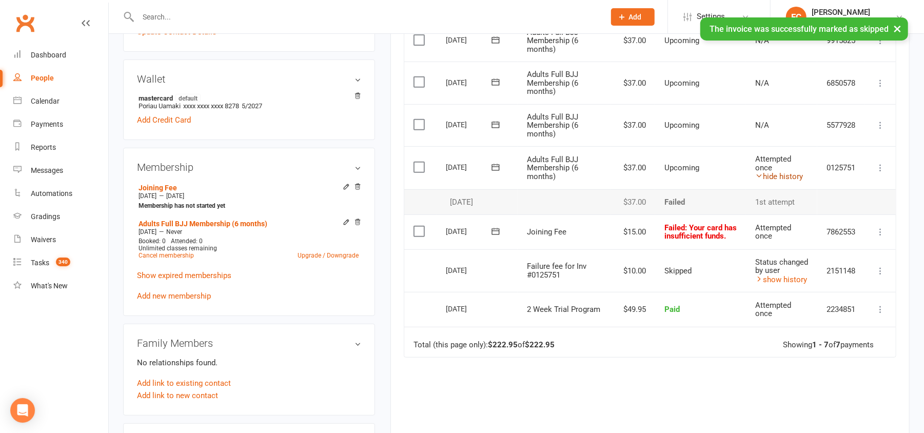
click at [774, 179] on link "hide history" at bounding box center [779, 176] width 48 height 9
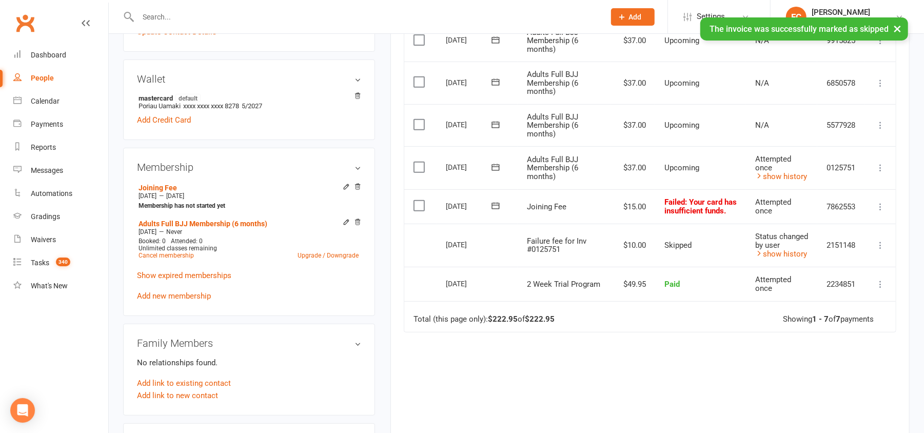
click at [491, 170] on icon at bounding box center [495, 167] width 10 height 10
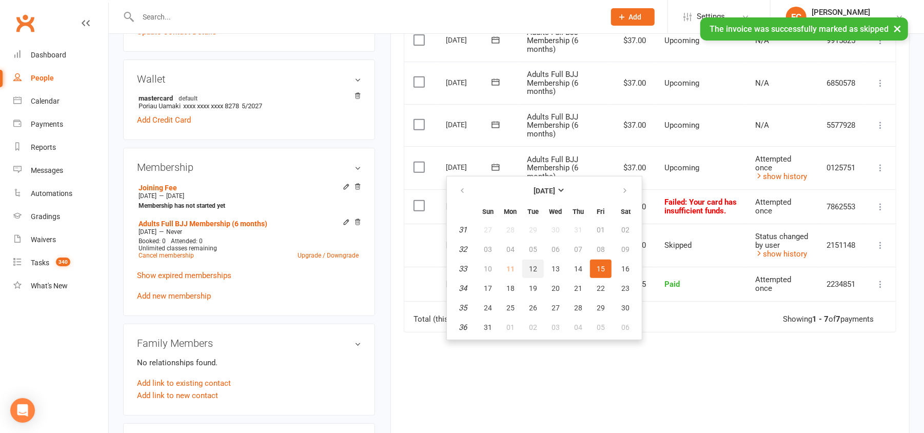
click at [529, 265] on span "12" at bounding box center [533, 269] width 8 height 8
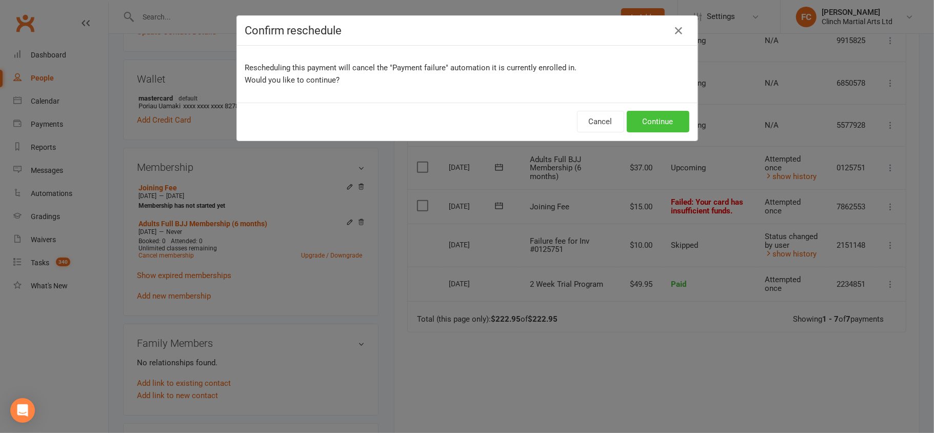
click at [638, 122] on button "Continue" at bounding box center [658, 122] width 63 height 22
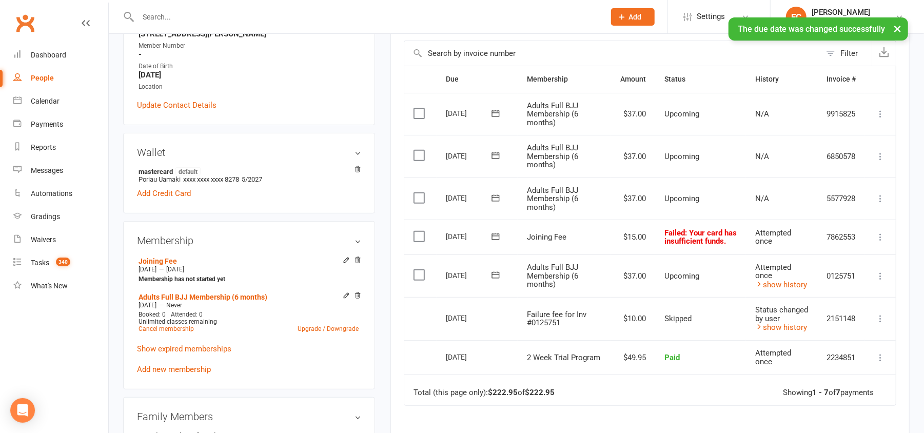
scroll to position [205, 0]
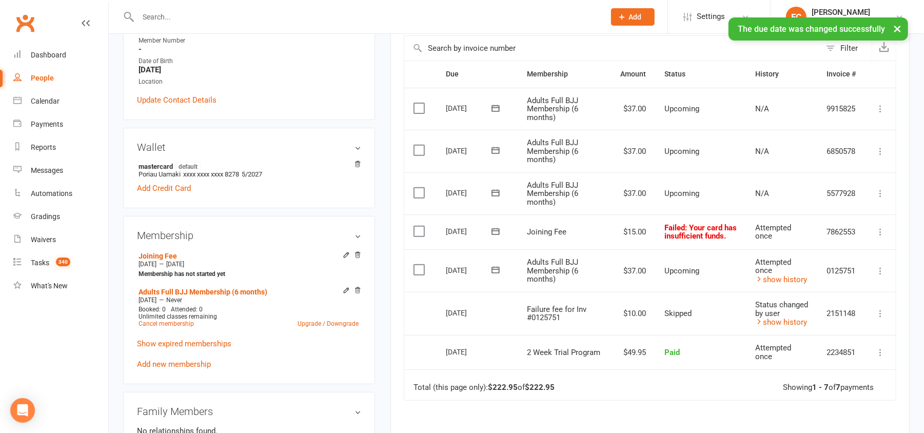
click at [489, 275] on button at bounding box center [495, 270] width 21 height 11
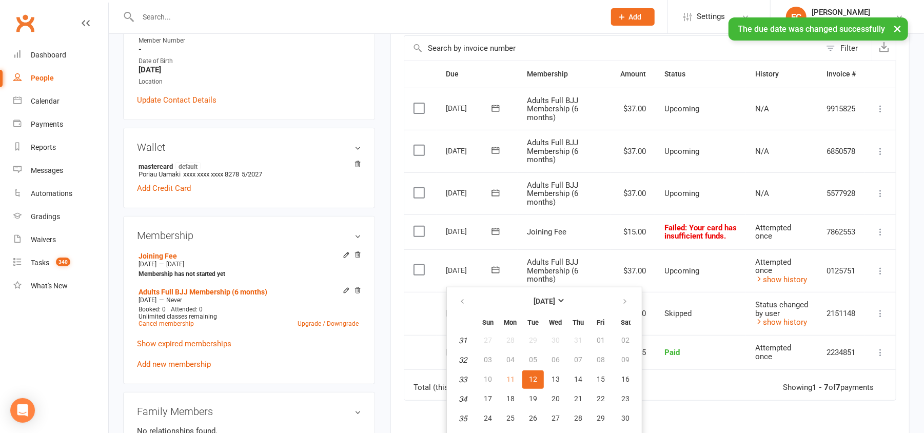
click at [476, 249] on td "[DATE]" at bounding box center [476, 231] width 81 height 35
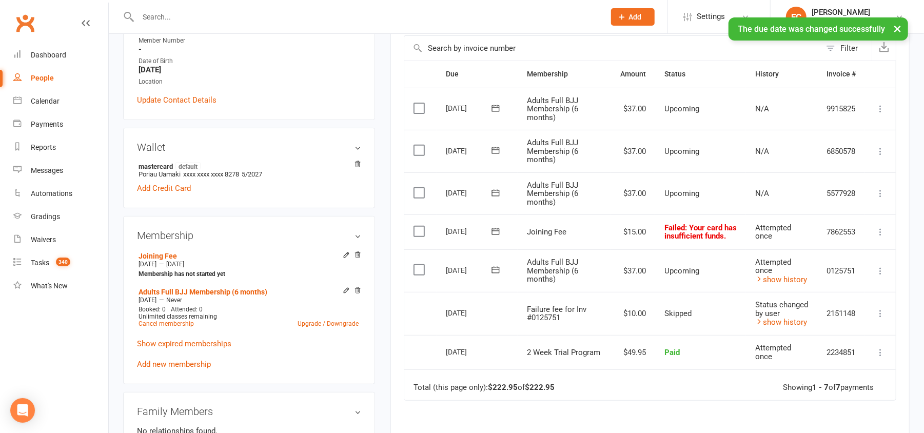
click at [494, 236] on icon at bounding box center [495, 231] width 10 height 10
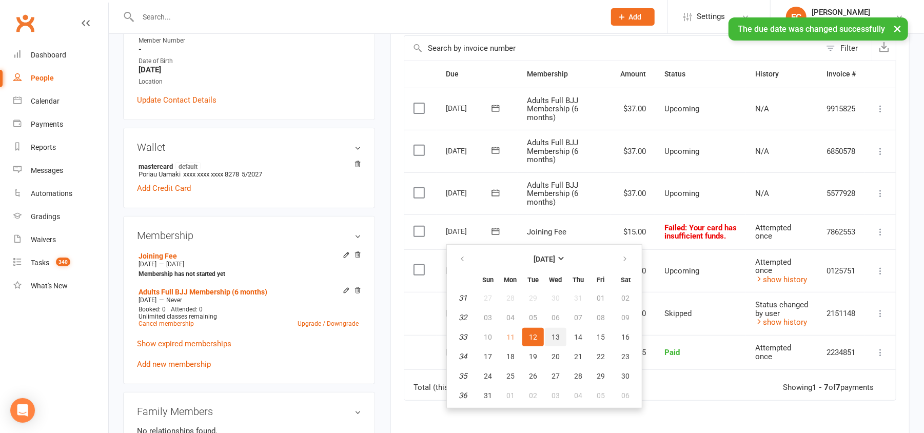
click at [548, 329] on button "13" at bounding box center [556, 337] width 22 height 18
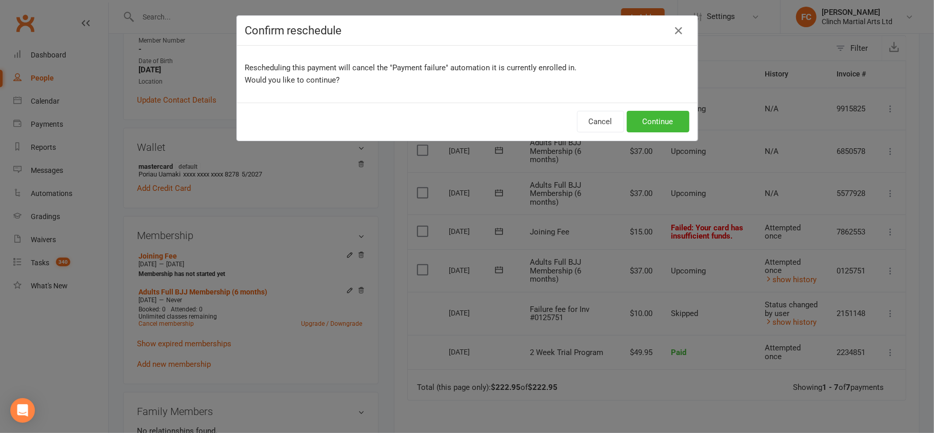
click at [652, 109] on div "Cancel Continue" at bounding box center [467, 122] width 460 height 38
click at [655, 120] on button "Continue" at bounding box center [658, 122] width 63 height 22
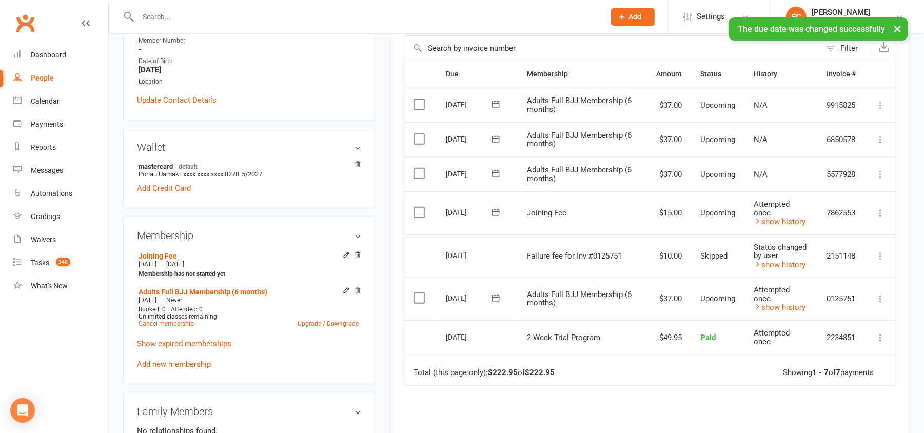
click at [497, 210] on icon at bounding box center [495, 212] width 10 height 10
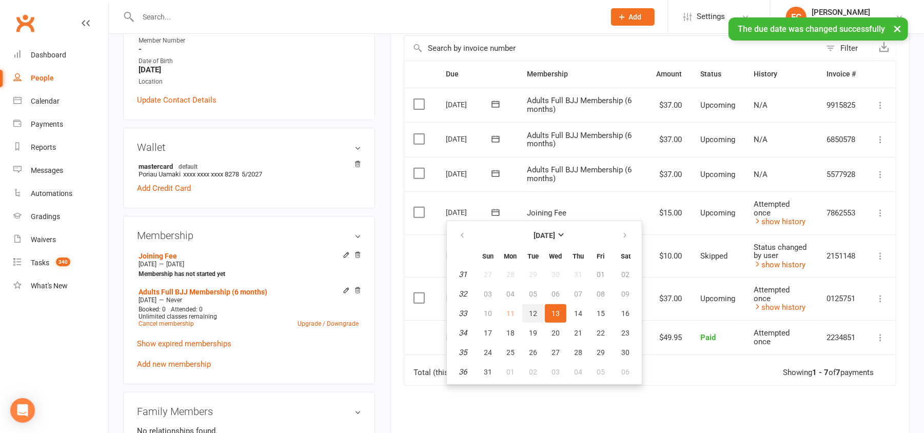
click at [530, 309] on span "12" at bounding box center [533, 313] width 8 height 8
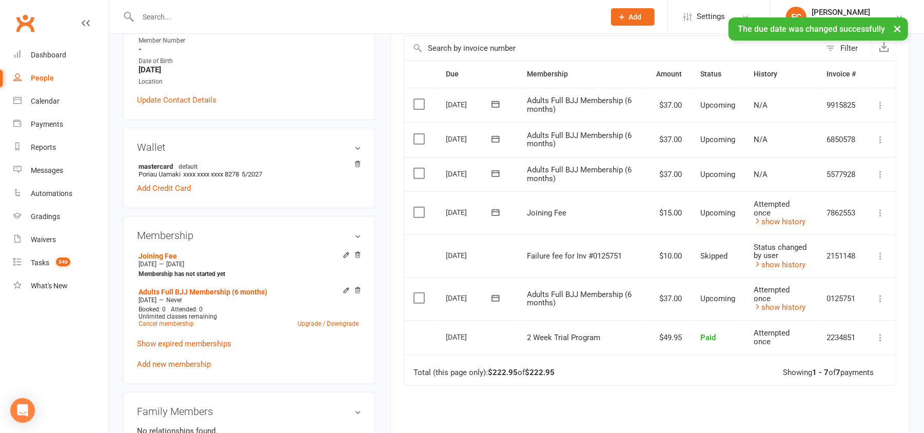
click at [394, 253] on div "Activity Notes Comms Attendance Payments Waivers Tasks Automations Gradings / P…" at bounding box center [649, 233] width 519 height 599
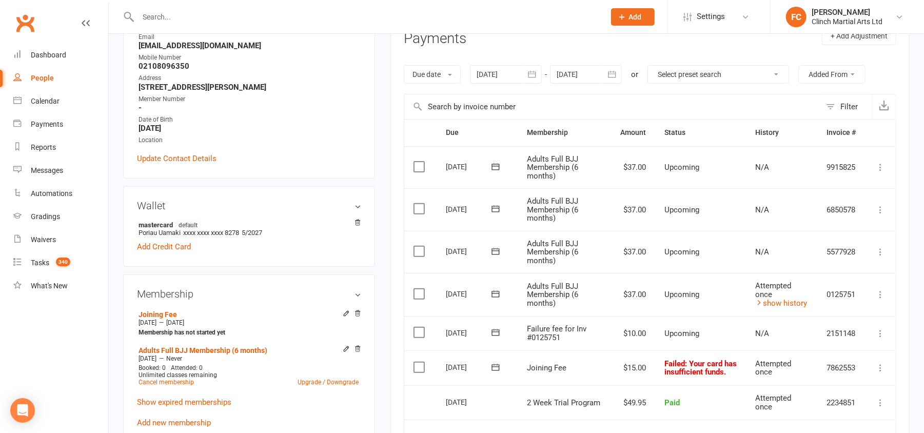
scroll to position [273, 0]
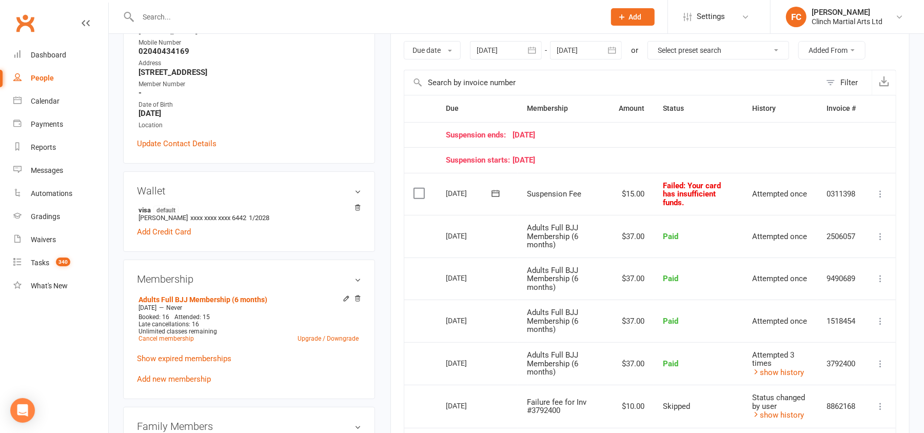
scroll to position [136, 0]
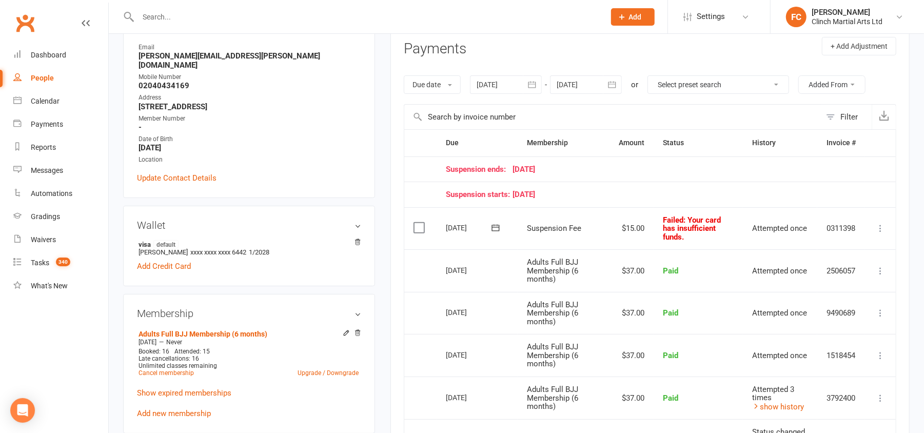
click at [495, 230] on icon at bounding box center [495, 228] width 10 height 10
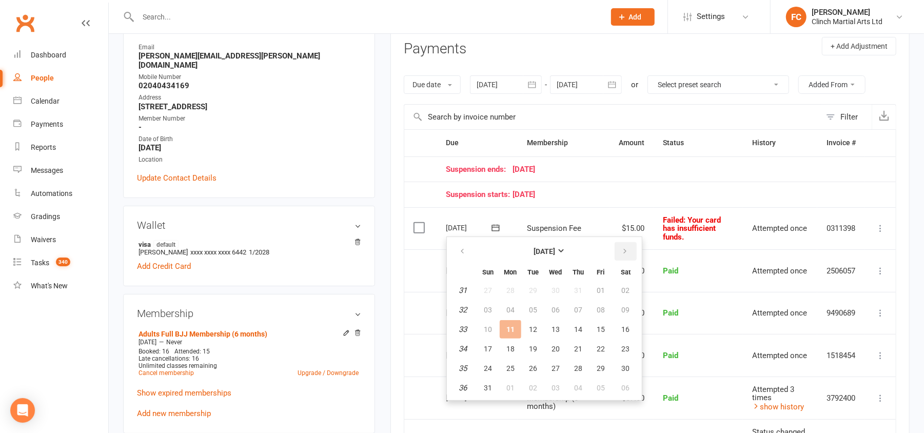
click at [624, 249] on icon "button" at bounding box center [624, 251] width 7 height 8
click at [529, 306] on span "09" at bounding box center [533, 310] width 8 height 8
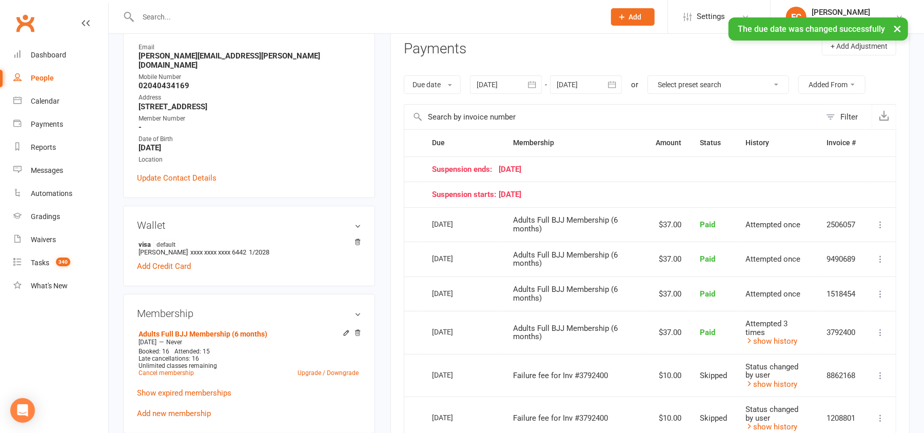
click at [580, 85] on div at bounding box center [586, 84] width 72 height 18
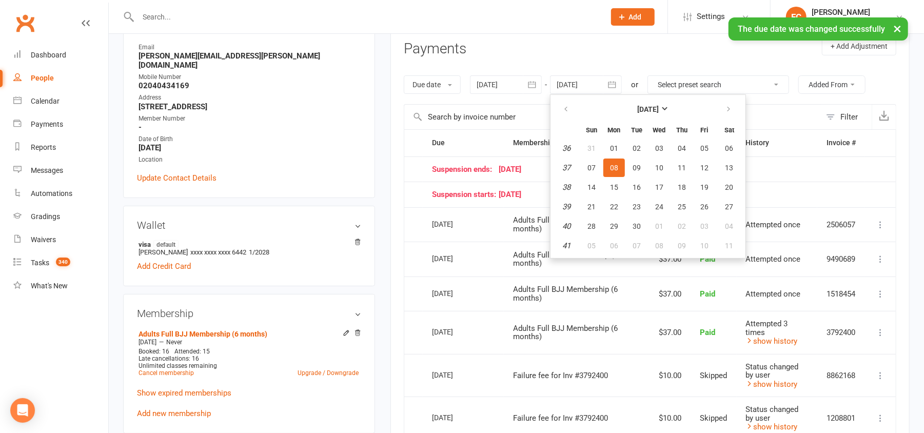
click at [648, 195] on td "17" at bounding box center [659, 187] width 22 height 18
click at [730, 247] on span "11" at bounding box center [729, 246] width 8 height 8
type input "[DATE]"
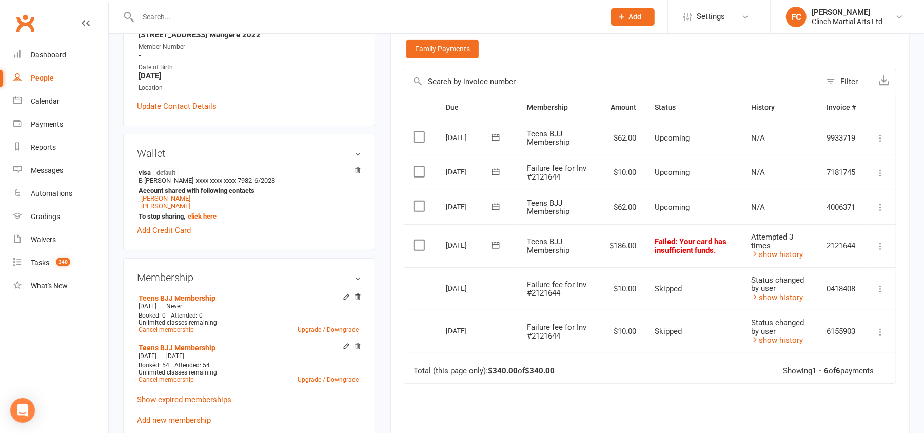
scroll to position [205, 0]
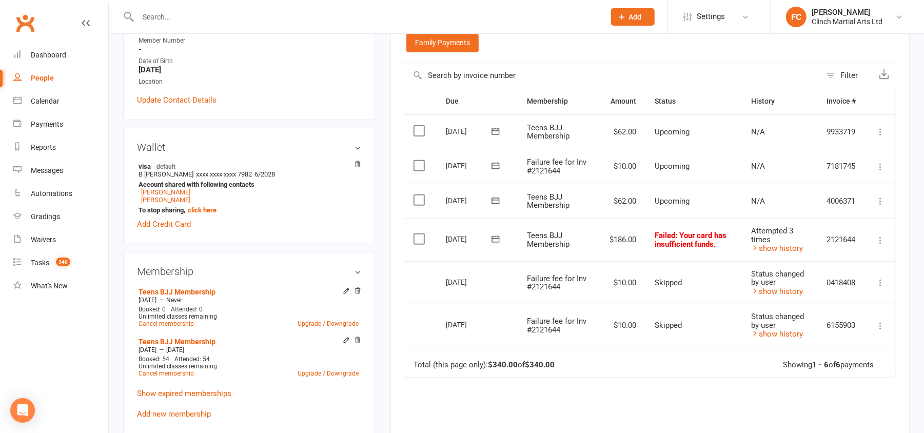
click at [498, 166] on icon at bounding box center [495, 165] width 10 height 10
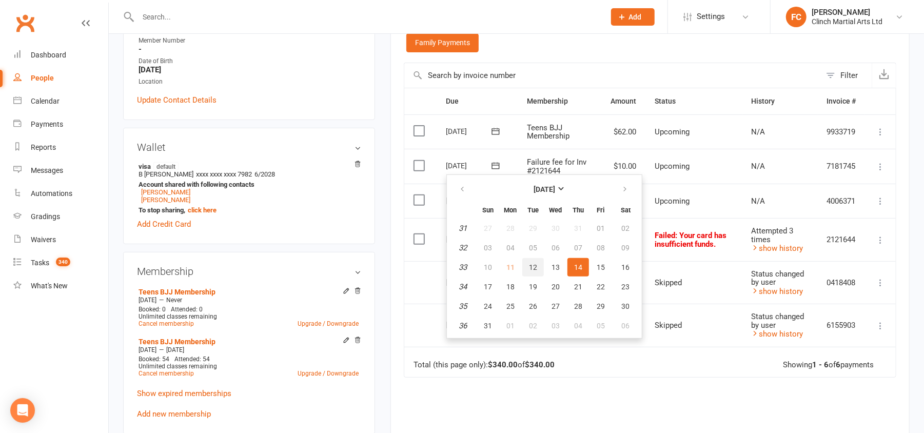
click at [532, 263] on span "12" at bounding box center [533, 267] width 8 height 8
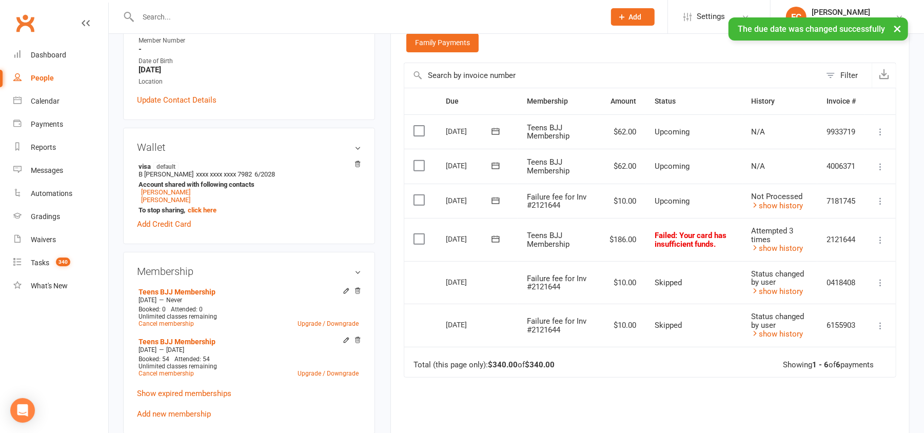
click at [417, 198] on label at bounding box center [420, 200] width 14 height 10
click at [417, 195] on input "checkbox" at bounding box center [416, 195] width 7 height 0
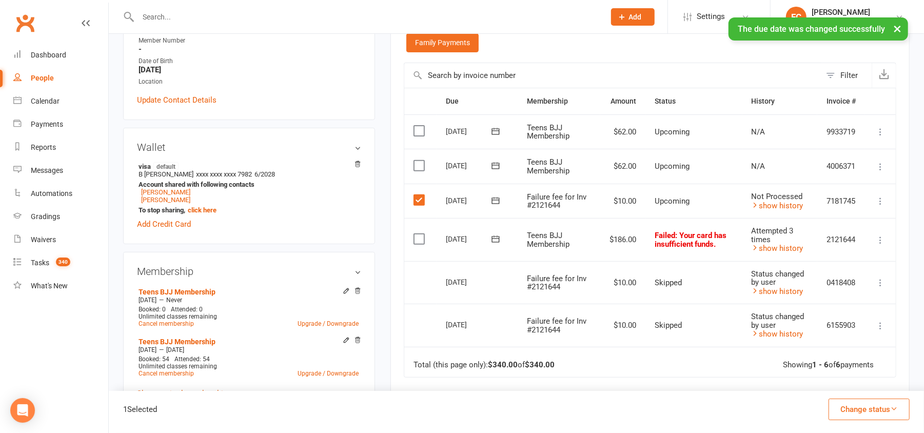
click at [845, 405] on button "Change status" at bounding box center [868, 409] width 81 height 22
click at [844, 389] on link "Skipped" at bounding box center [858, 381] width 102 height 21
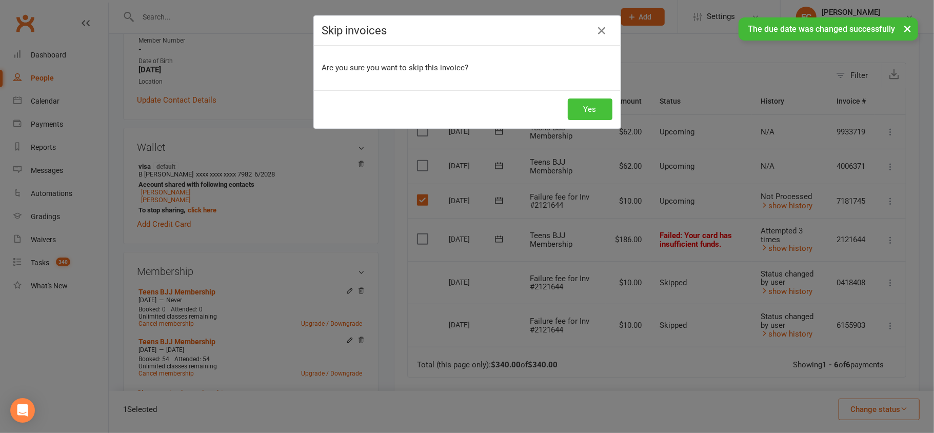
click at [577, 107] on button "Yes" at bounding box center [590, 109] width 45 height 22
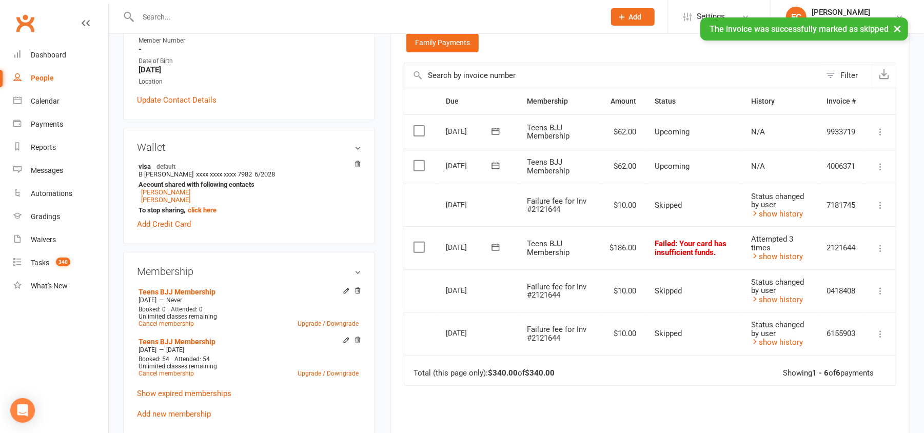
click at [490, 248] on icon at bounding box center [495, 247] width 10 height 10
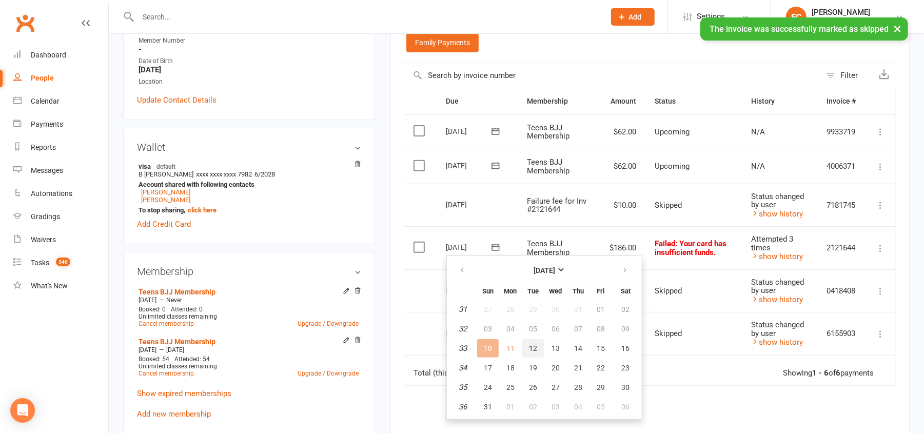
click at [529, 346] on span "12" at bounding box center [533, 348] width 8 height 8
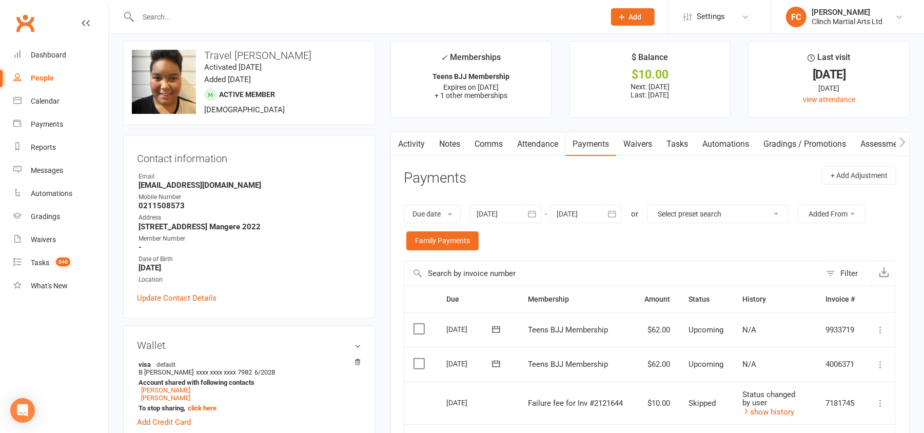
scroll to position [0, 0]
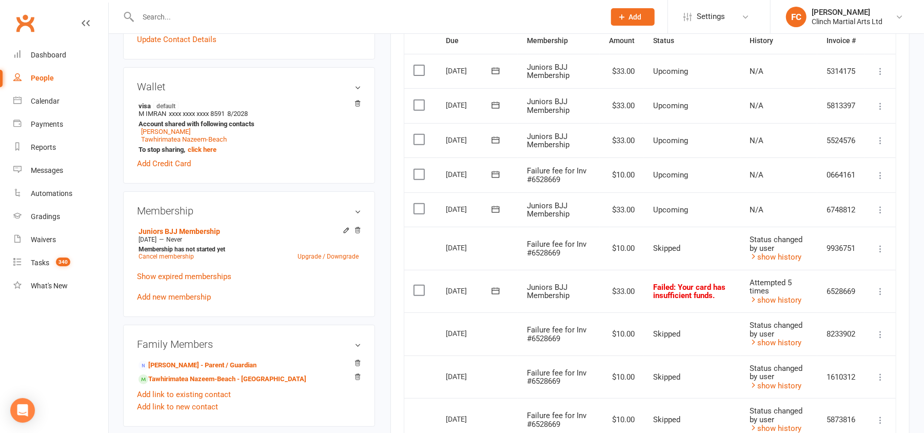
scroll to position [273, 0]
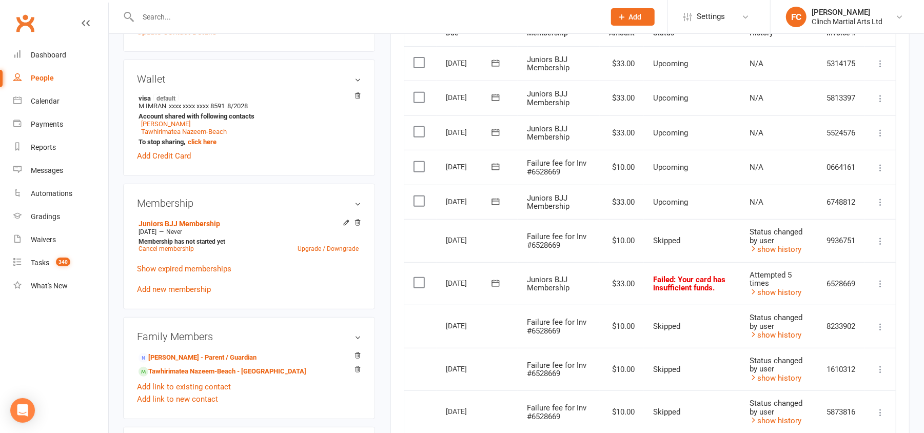
click at [493, 160] on span at bounding box center [495, 166] width 25 height 16
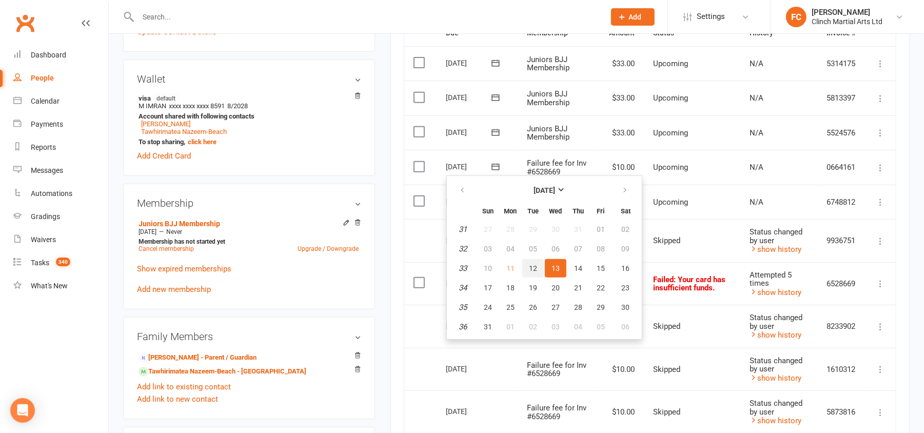
click at [531, 271] on button "12" at bounding box center [533, 268] width 22 height 18
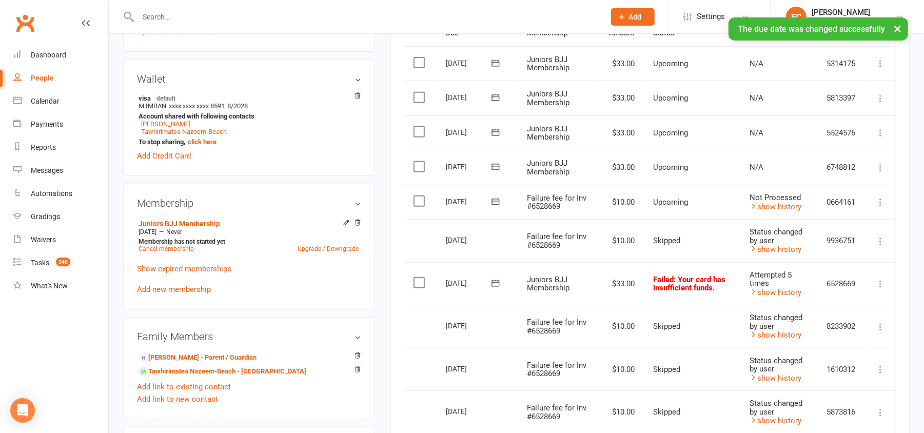
click at [414, 200] on label at bounding box center [420, 201] width 14 height 10
click at [414, 196] on input "checkbox" at bounding box center [416, 196] width 7 height 0
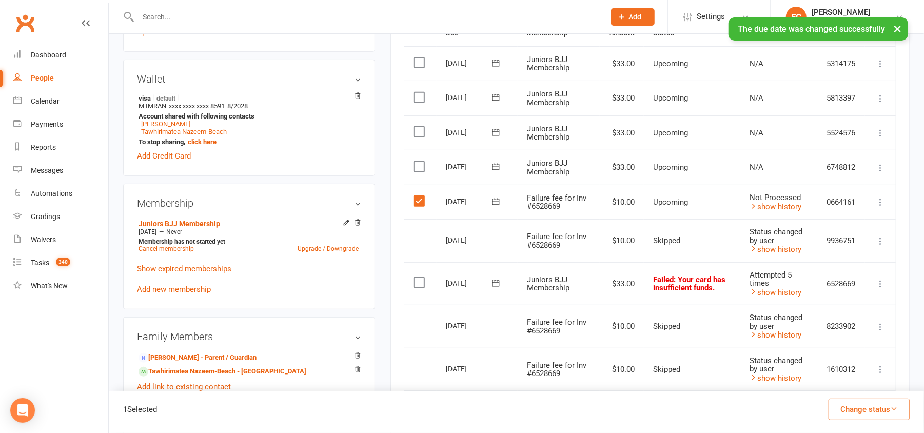
click at [839, 413] on button "Change status" at bounding box center [868, 409] width 81 height 22
click at [846, 382] on link "Skipped" at bounding box center [858, 381] width 102 height 21
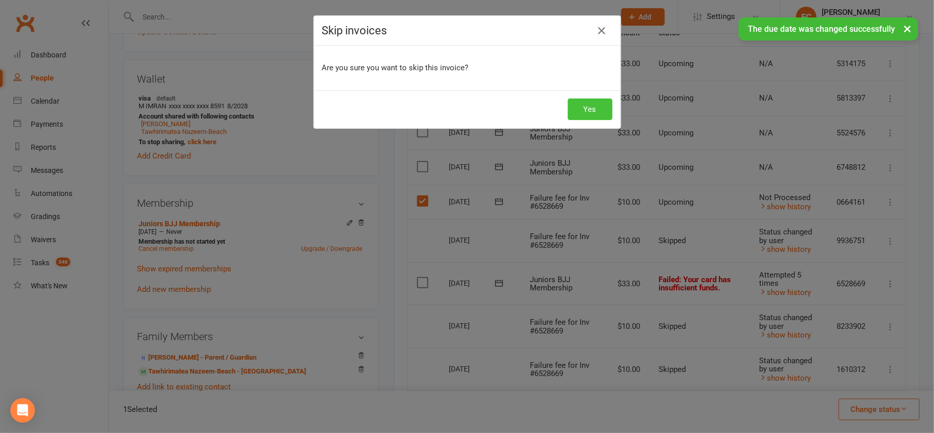
click at [595, 114] on button "Yes" at bounding box center [590, 109] width 45 height 22
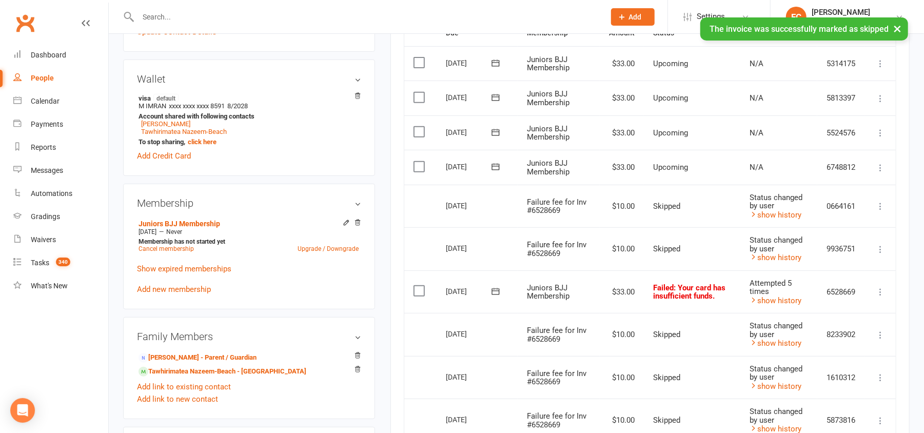
click at [494, 293] on icon at bounding box center [495, 291] width 10 height 10
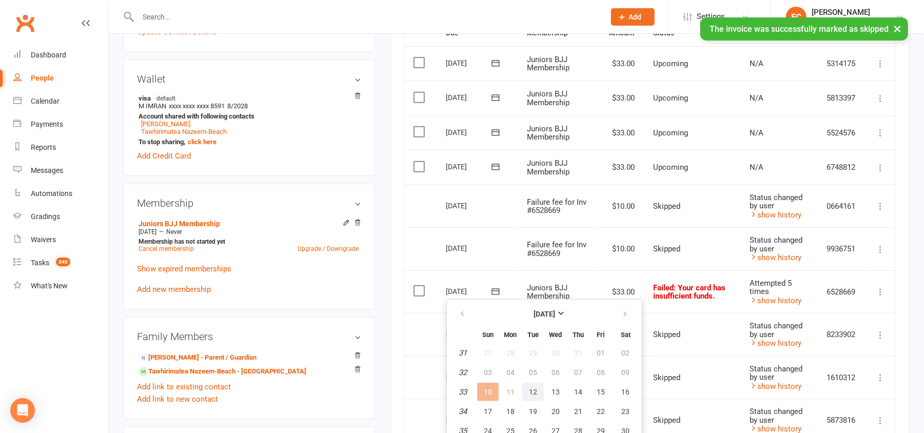
click at [533, 389] on span "12" at bounding box center [533, 392] width 8 height 8
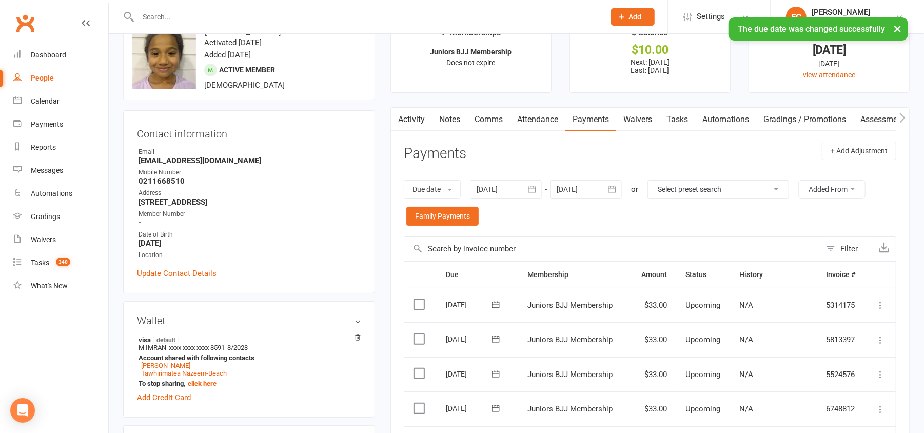
scroll to position [0, 0]
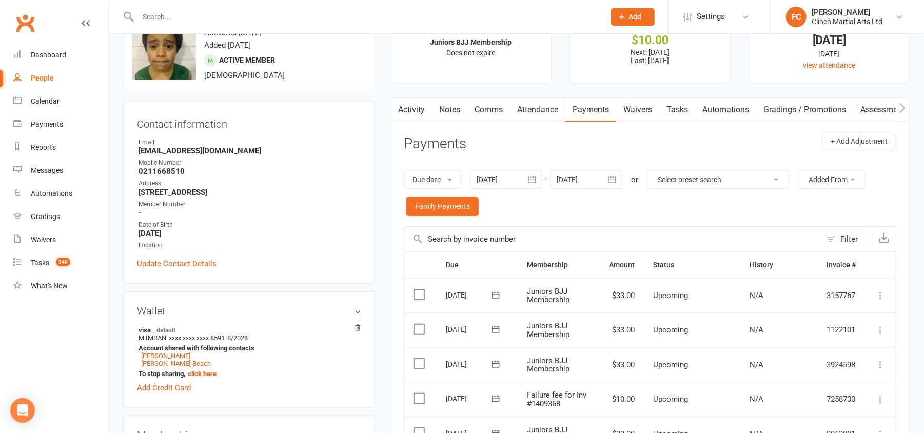
scroll to position [273, 0]
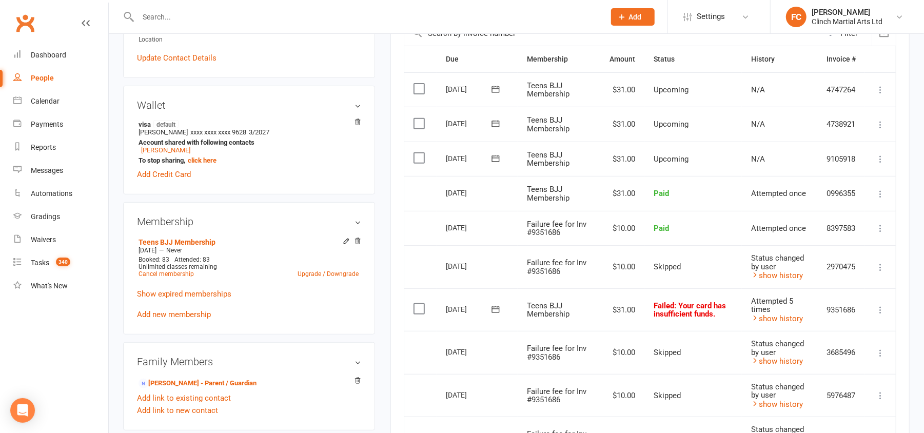
scroll to position [273, 0]
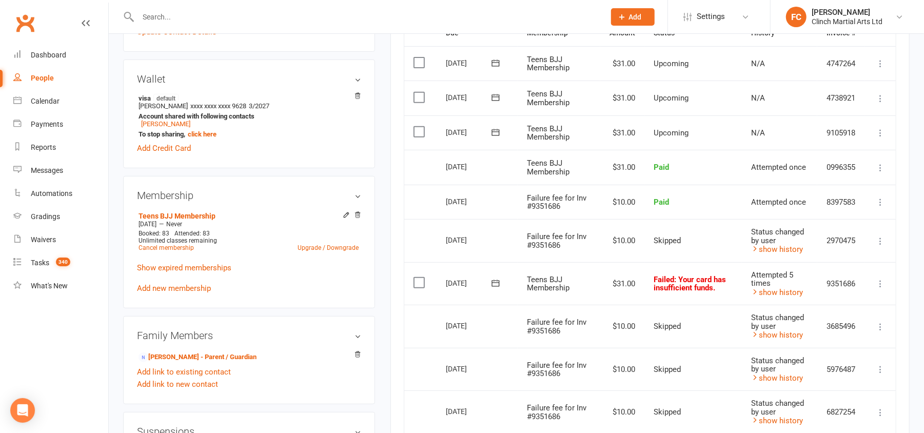
click at [495, 282] on icon at bounding box center [495, 283] width 10 height 10
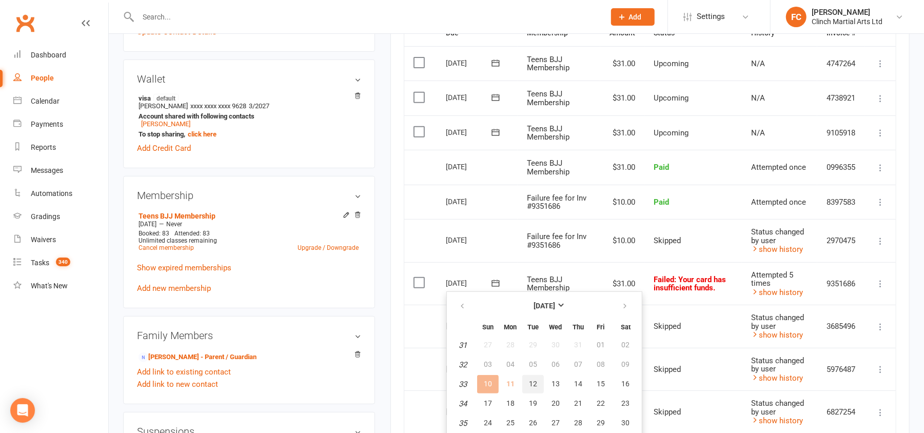
click at [535, 379] on span "12" at bounding box center [533, 383] width 8 height 8
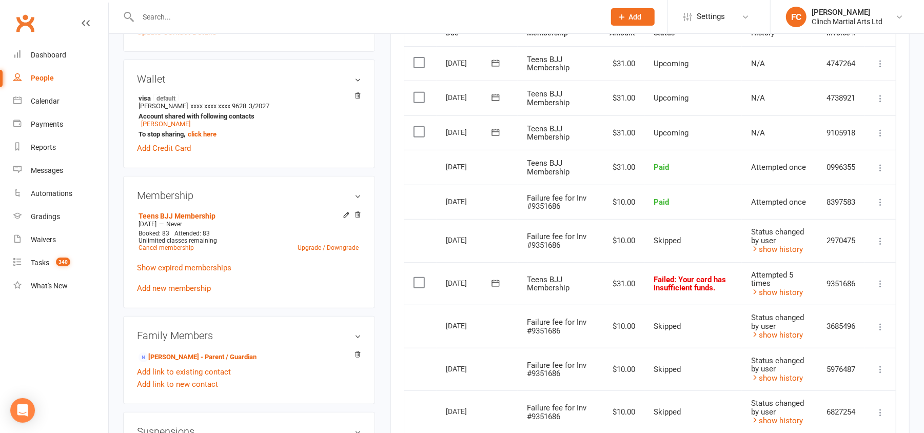
click at [497, 282] on icon at bounding box center [495, 283] width 10 height 10
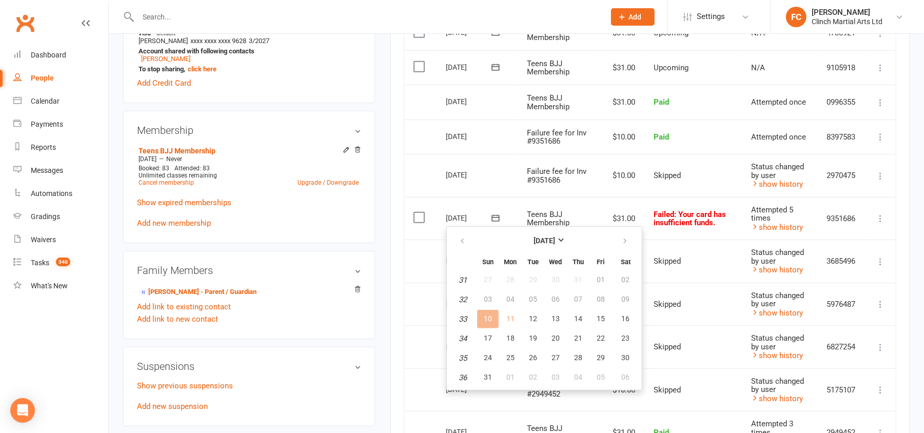
scroll to position [410, 0]
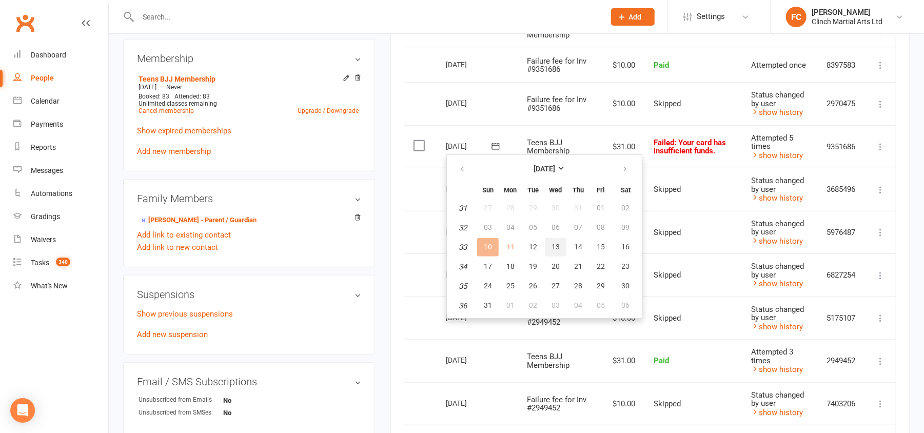
click at [553, 246] on span "13" at bounding box center [555, 247] width 8 height 8
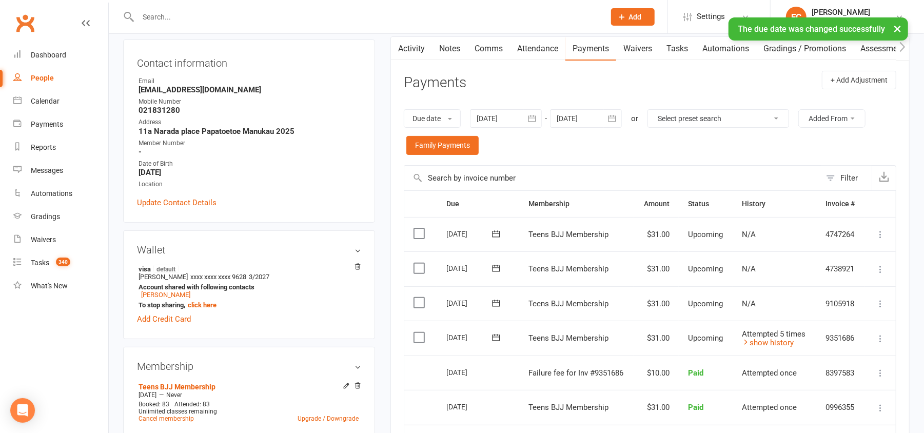
scroll to position [0, 0]
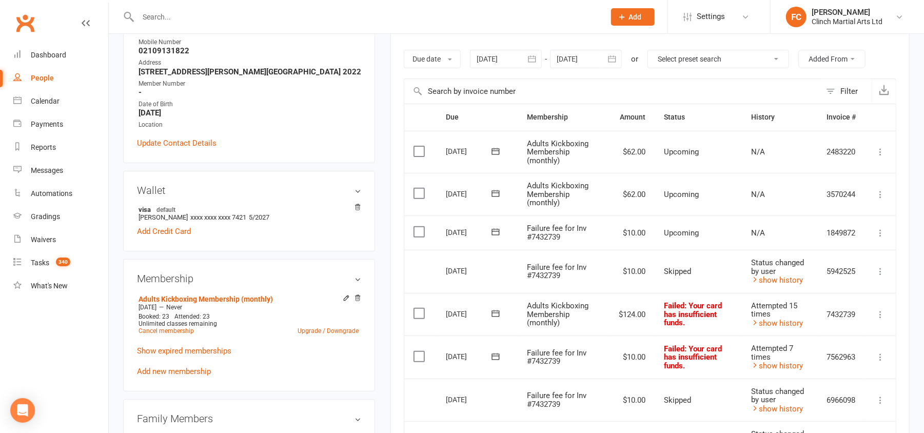
scroll to position [205, 0]
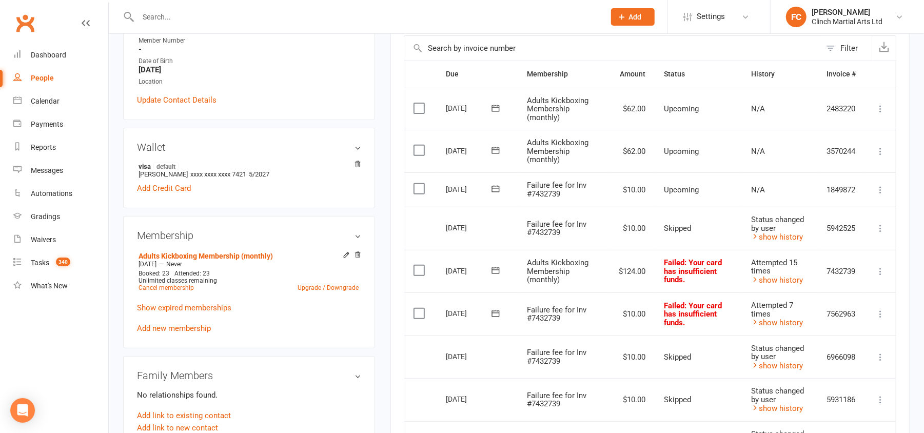
click at [495, 191] on icon at bounding box center [495, 189] width 10 height 10
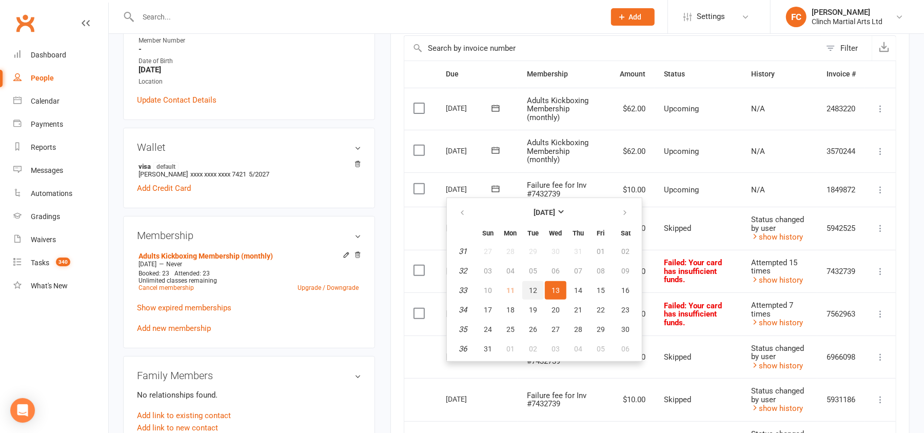
click at [532, 286] on span "12" at bounding box center [533, 290] width 8 height 8
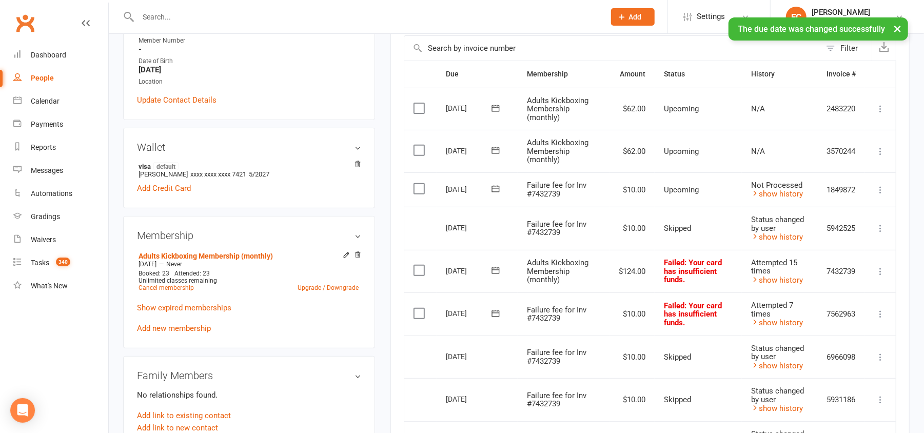
click at [415, 186] on label at bounding box center [420, 189] width 14 height 10
click at [415, 184] on input "checkbox" at bounding box center [416, 184] width 7 height 0
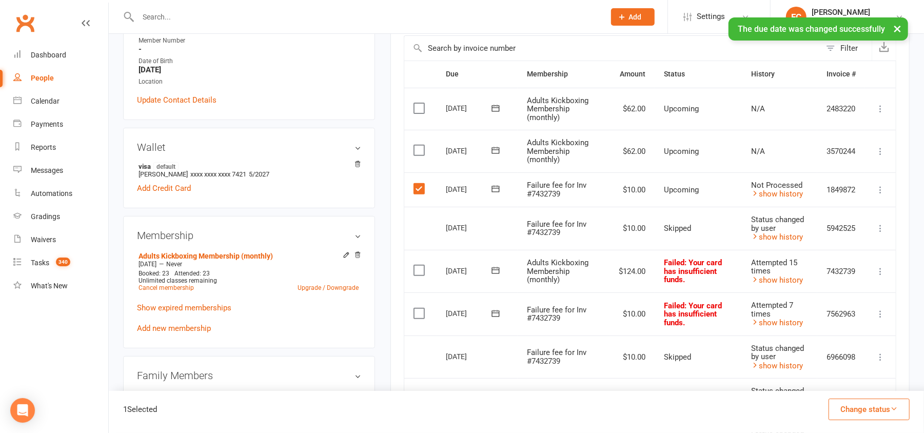
click at [849, 409] on button "Change status" at bounding box center [868, 409] width 81 height 22
click at [844, 384] on link "Skipped" at bounding box center [858, 381] width 102 height 21
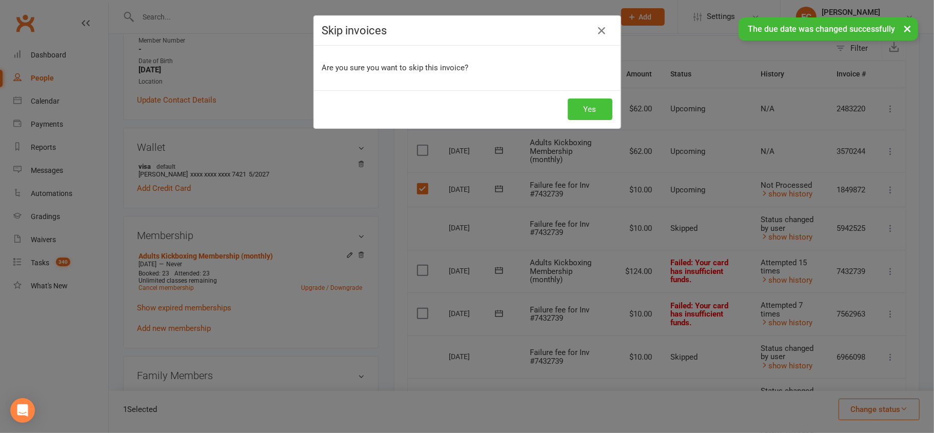
click at [589, 105] on button "Yes" at bounding box center [590, 109] width 45 height 22
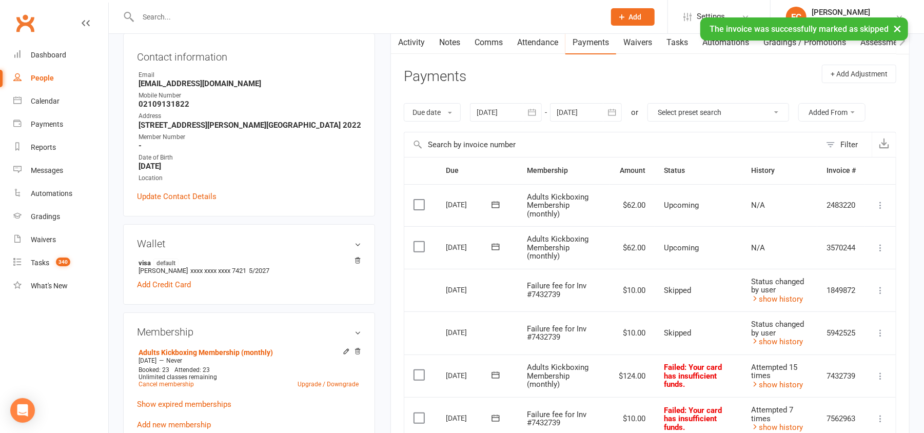
scroll to position [0, 0]
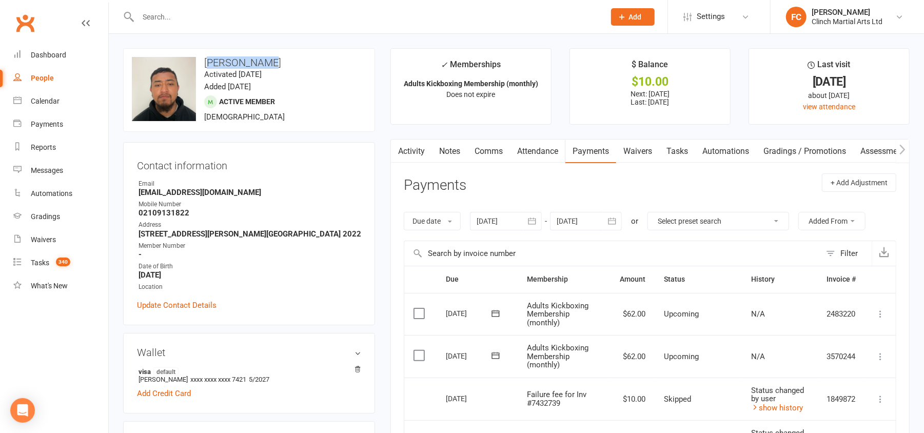
drag, startPoint x: 207, startPoint y: 62, endPoint x: 280, endPoint y: 62, distance: 72.8
click at [280, 62] on h3 "Luke Sopoaga" at bounding box center [249, 62] width 234 height 11
click at [214, 57] on h3 "Luke Sopoaga" at bounding box center [249, 62] width 234 height 11
drag, startPoint x: 206, startPoint y: 61, endPoint x: 273, endPoint y: 63, distance: 67.2
click at [273, 63] on h3 "Luke Sopoaga" at bounding box center [249, 62] width 234 height 11
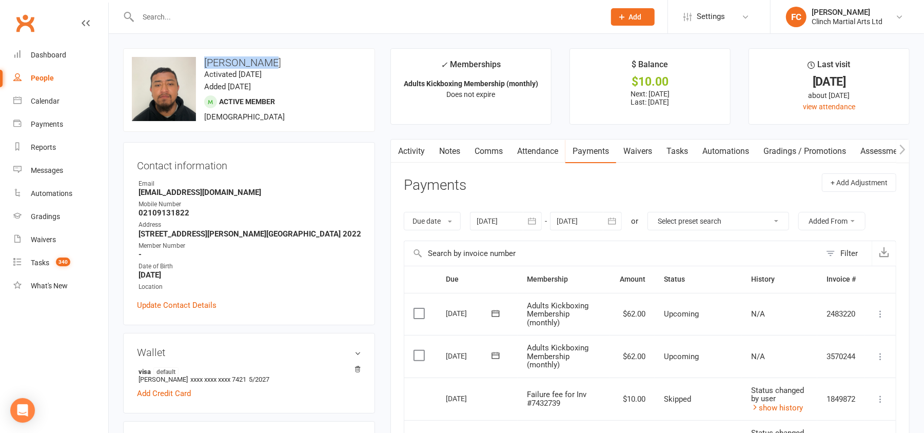
copy h3 "Luke Sopoaga"
drag, startPoint x: 798, startPoint y: 93, endPoint x: 884, endPoint y: 91, distance: 86.2
click at [884, 91] on div "about 1 month ago" at bounding box center [829, 95] width 142 height 11
drag, startPoint x: 804, startPoint y: 82, endPoint x: 874, endPoint y: 85, distance: 69.8
click at [874, 85] on div "3 Jul 2025" at bounding box center [829, 81] width 142 height 11
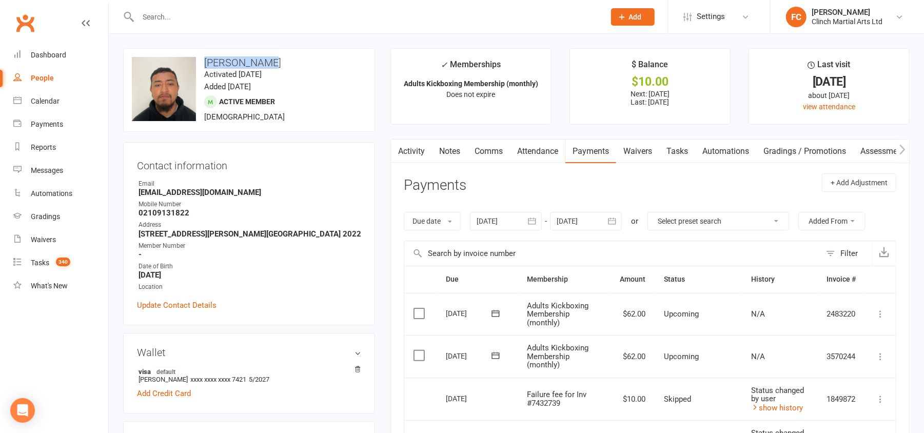
copy div "3 Jul 2025"
click at [665, 187] on header "Payments + Add Adjustment" at bounding box center [650, 187] width 492 height 28
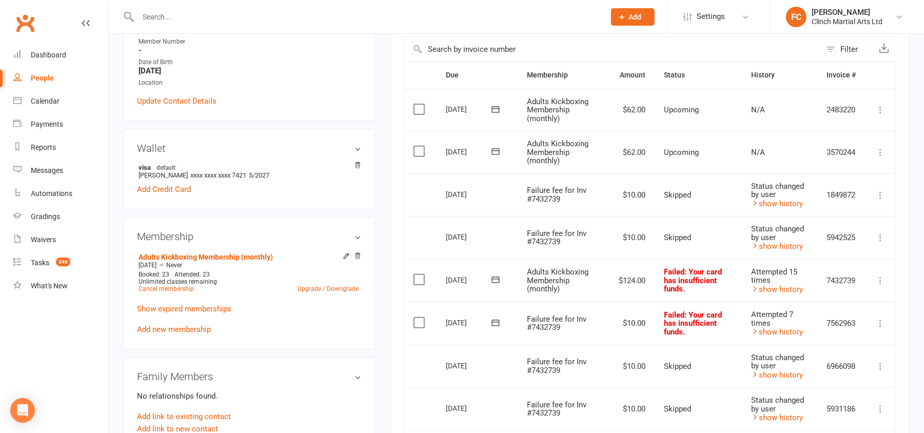
scroll to position [205, 0]
drag, startPoint x: 616, startPoint y: 279, endPoint x: 635, endPoint y: 277, distance: 19.1
click at [635, 277] on td "$124.00" at bounding box center [631, 279] width 45 height 43
copy td "$124"
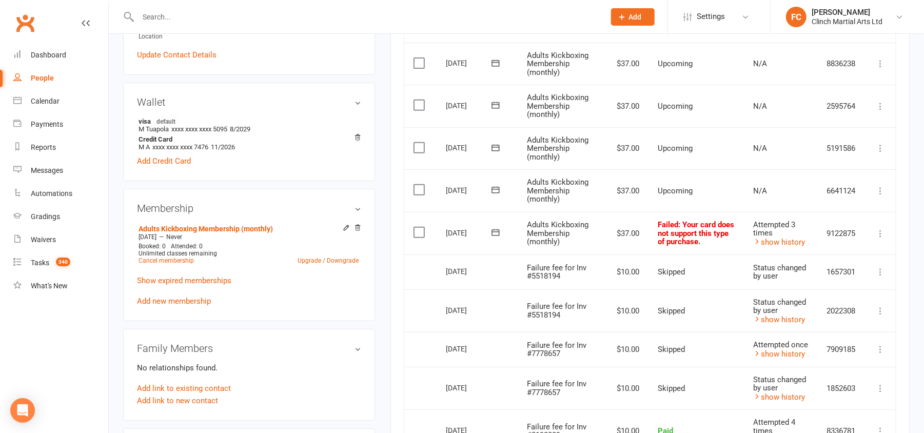
scroll to position [273, 0]
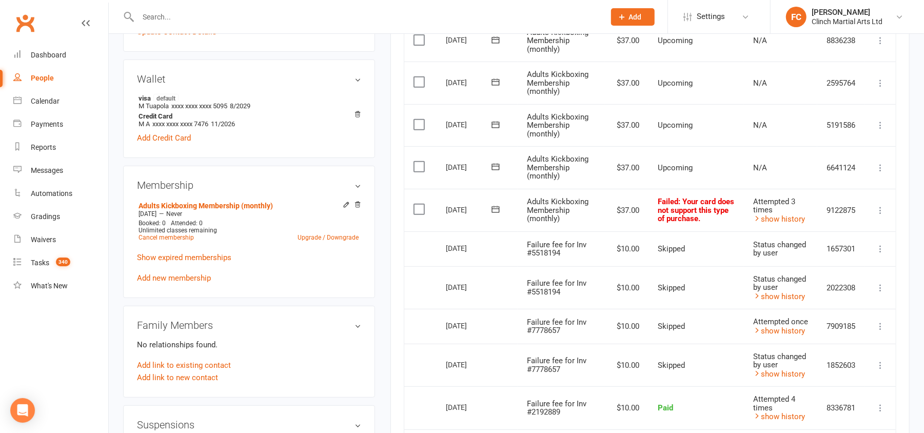
click at [493, 205] on button at bounding box center [495, 209] width 21 height 11
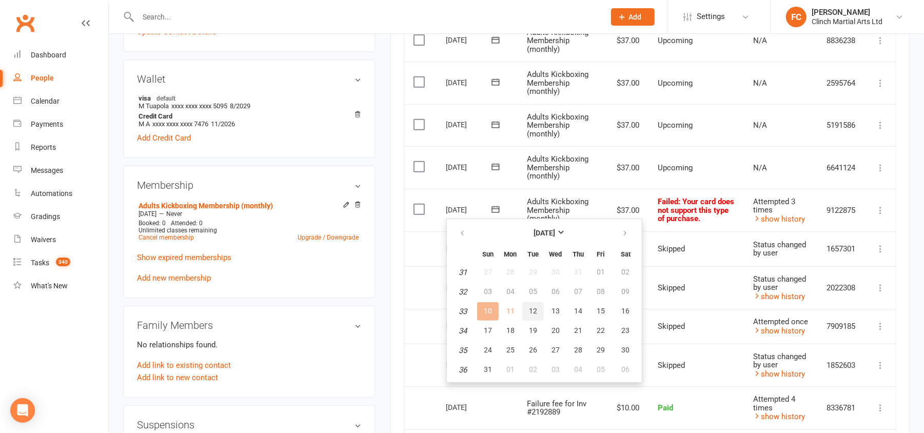
drag, startPoint x: 536, startPoint y: 310, endPoint x: 526, endPoint y: 87, distance: 223.8
click at [537, 310] on button "12" at bounding box center [533, 311] width 22 height 18
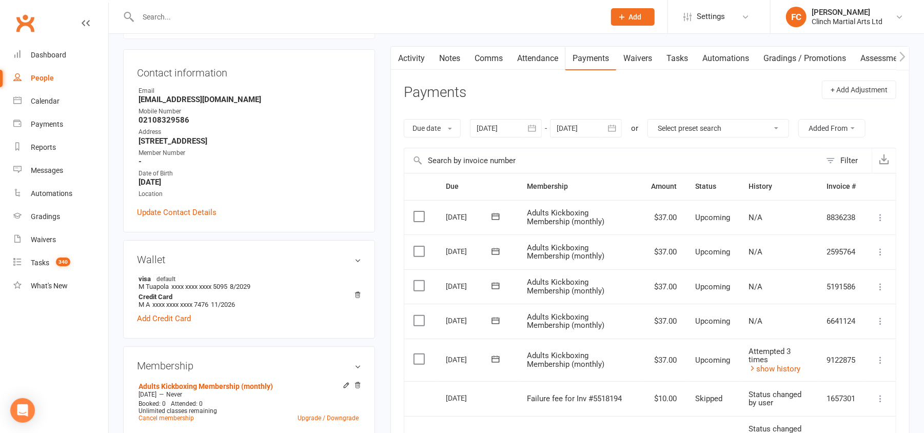
scroll to position [0, 0]
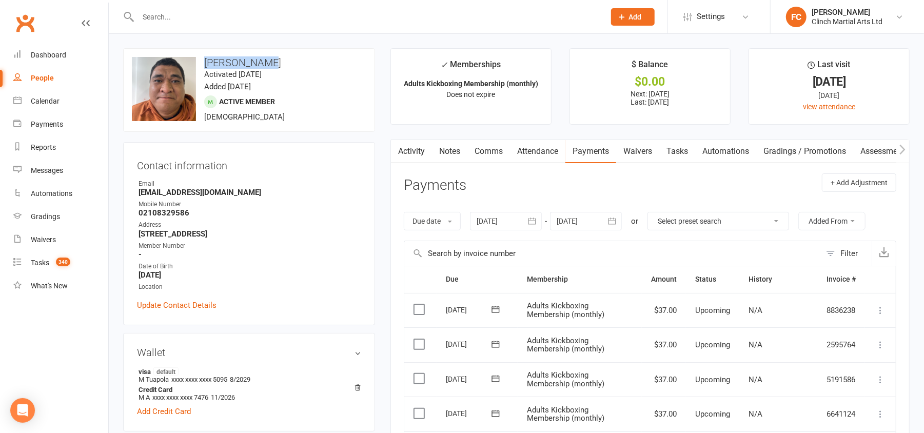
drag, startPoint x: 206, startPoint y: 62, endPoint x: 283, endPoint y: 65, distance: 77.5
click at [283, 65] on h3 "[PERSON_NAME]" at bounding box center [249, 62] width 234 height 11
copy h3 "[PERSON_NAME]"
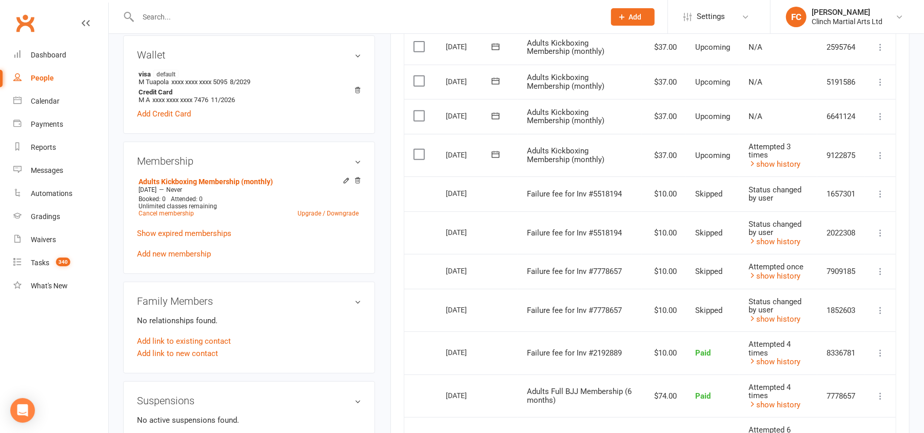
scroll to position [273, 0]
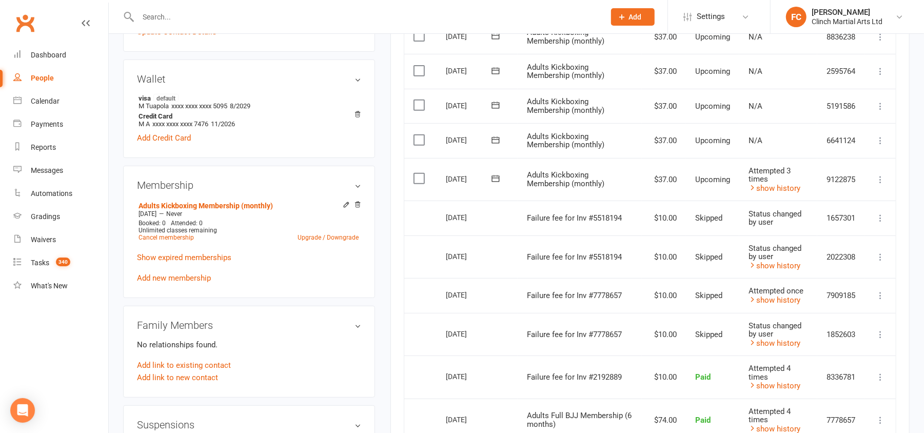
click at [398, 269] on div "Activity Notes Comms Attendance Payments Waivers Tasks Automations Gradings / P…" at bounding box center [649, 350] width 519 height 969
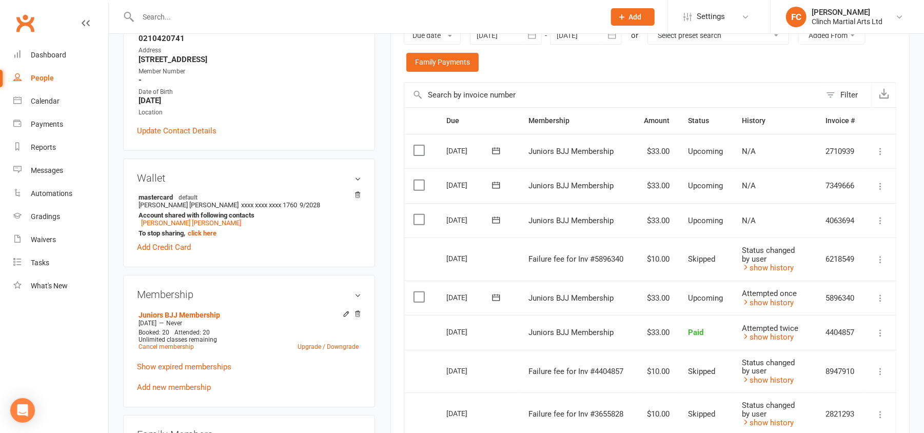
scroll to position [205, 0]
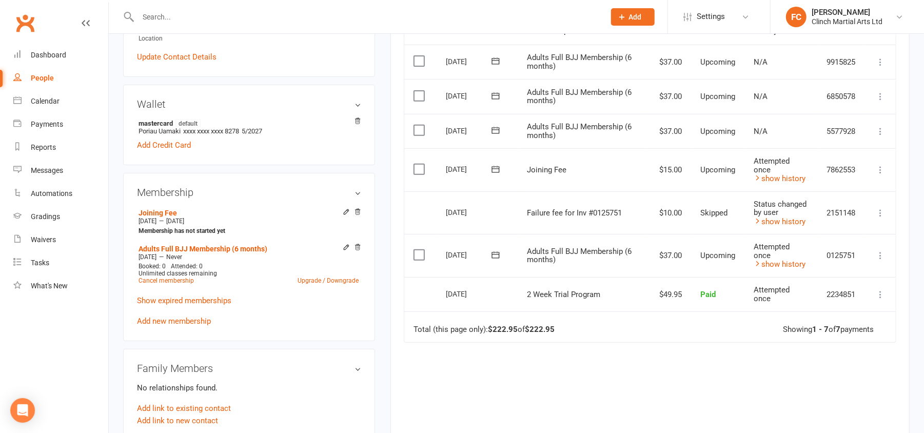
scroll to position [273, 0]
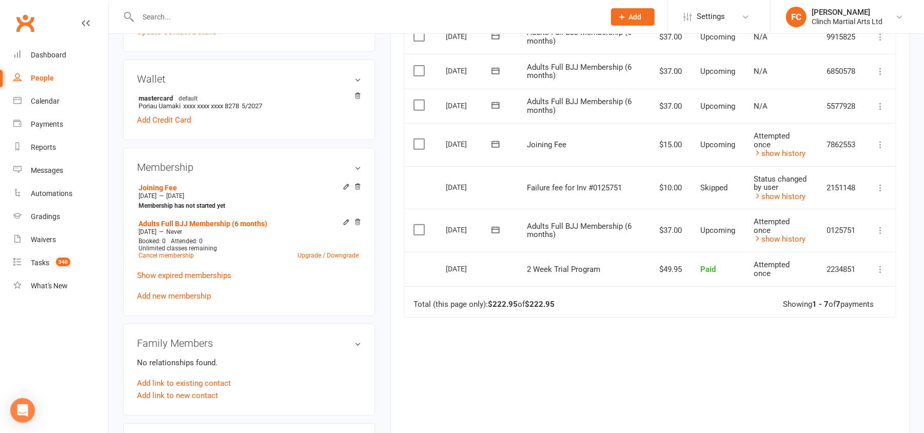
click at [651, 374] on div "Due Contact Membership Amount Status History Invoice # Select this 02 Sep 2025 …" at bounding box center [650, 220] width 492 height 457
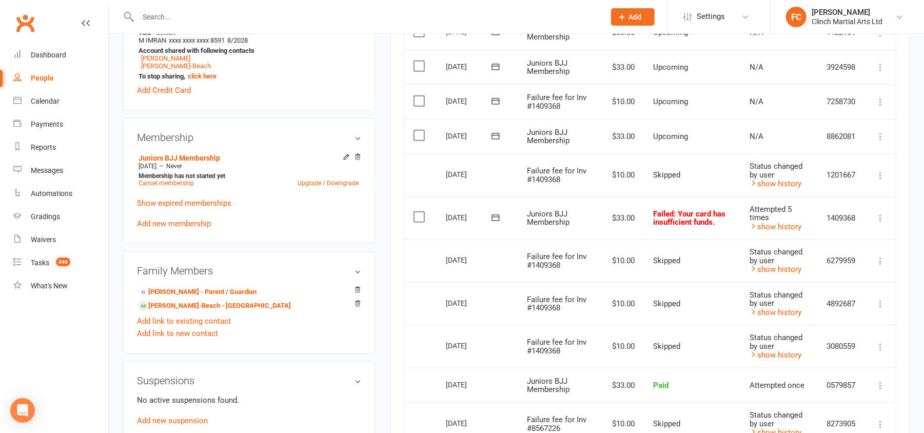
scroll to position [342, 0]
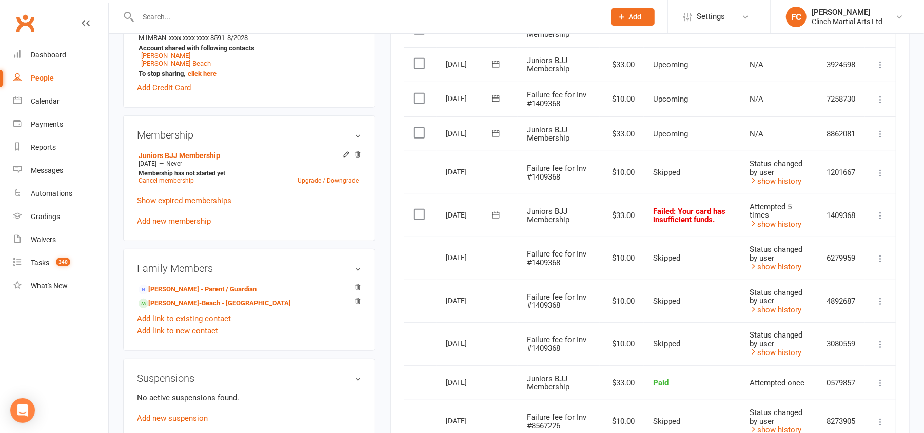
click at [497, 94] on icon at bounding box center [495, 98] width 10 height 10
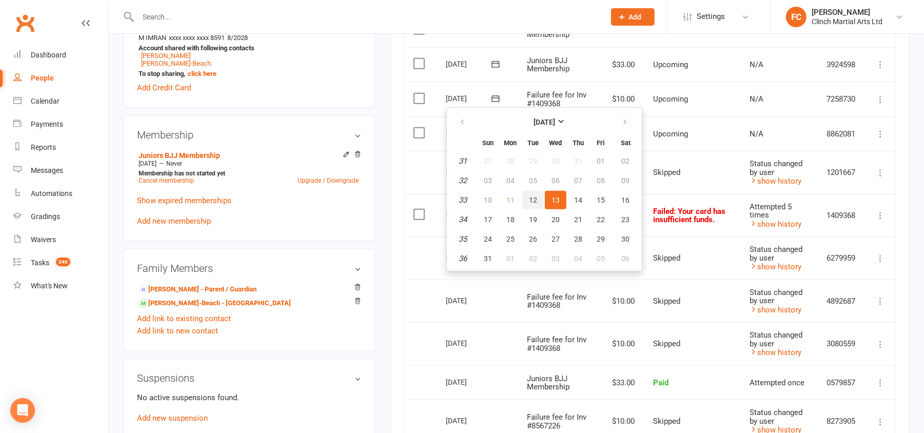
click at [523, 194] on button "12" at bounding box center [533, 200] width 22 height 18
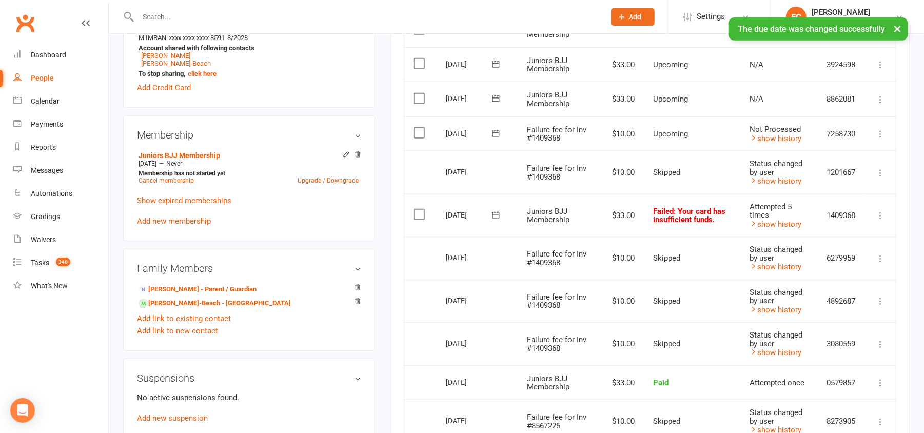
click at [413, 130] on td "Select this" at bounding box center [420, 133] width 32 height 35
click at [418, 133] on label at bounding box center [420, 133] width 14 height 10
click at [418, 128] on input "checkbox" at bounding box center [416, 128] width 7 height 0
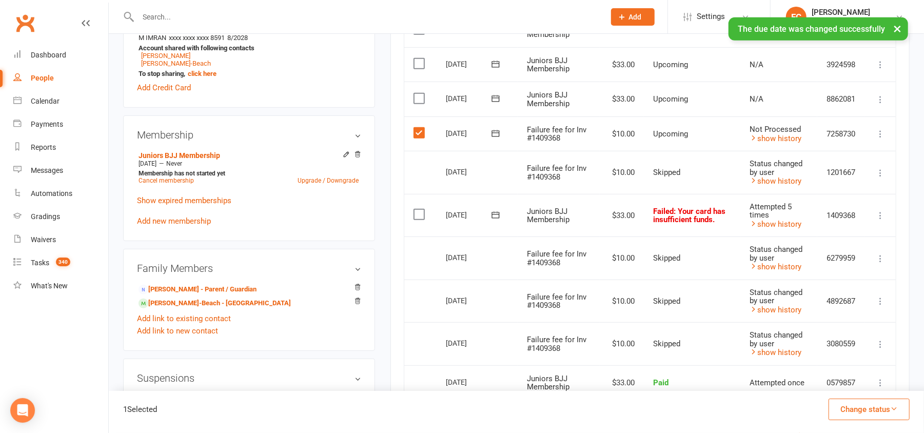
click at [840, 405] on button "Change status" at bounding box center [868, 409] width 81 height 22
click at [844, 380] on link "Skipped" at bounding box center [858, 381] width 102 height 21
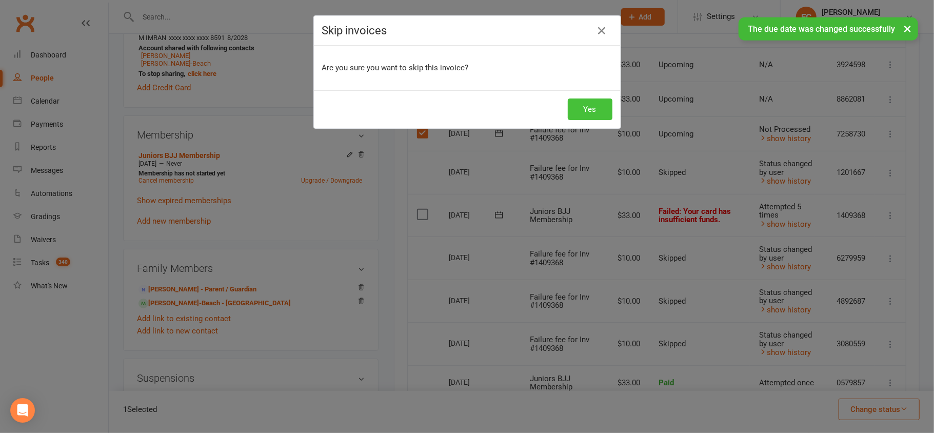
click at [573, 106] on button "Yes" at bounding box center [590, 109] width 45 height 22
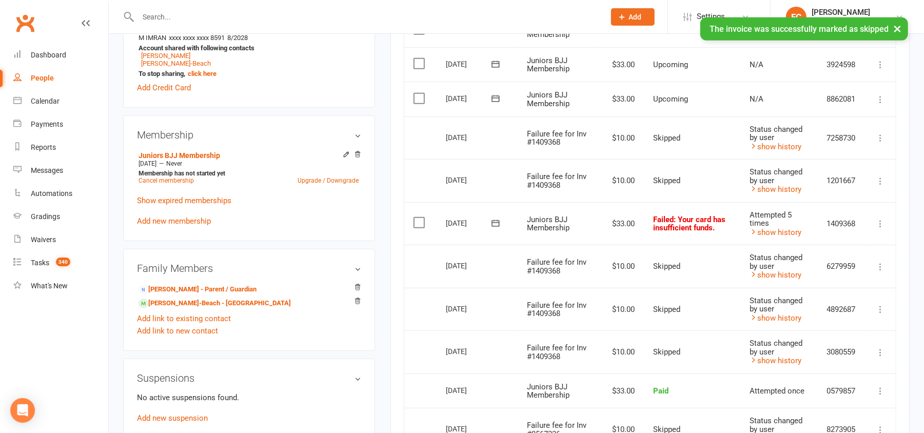
click at [498, 224] on icon at bounding box center [495, 223] width 10 height 10
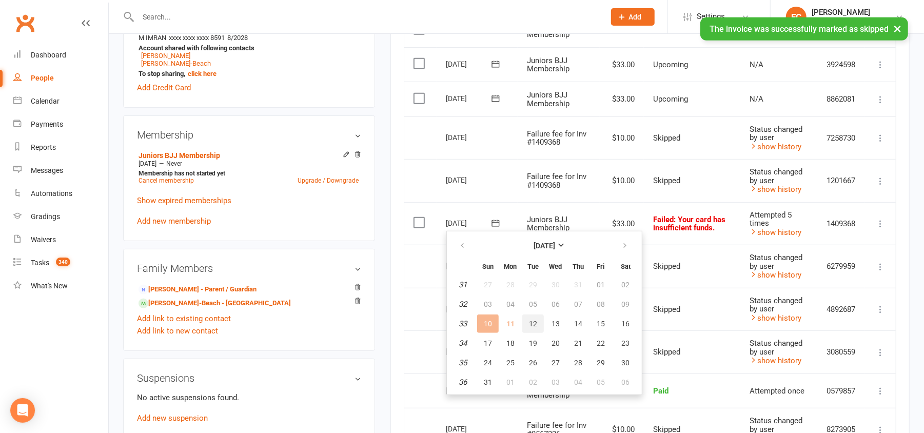
click at [529, 320] on span "12" at bounding box center [533, 323] width 8 height 8
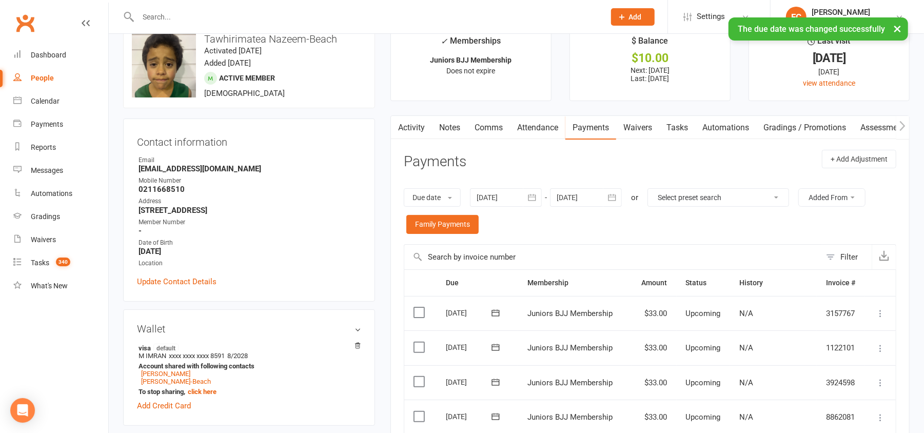
scroll to position [0, 0]
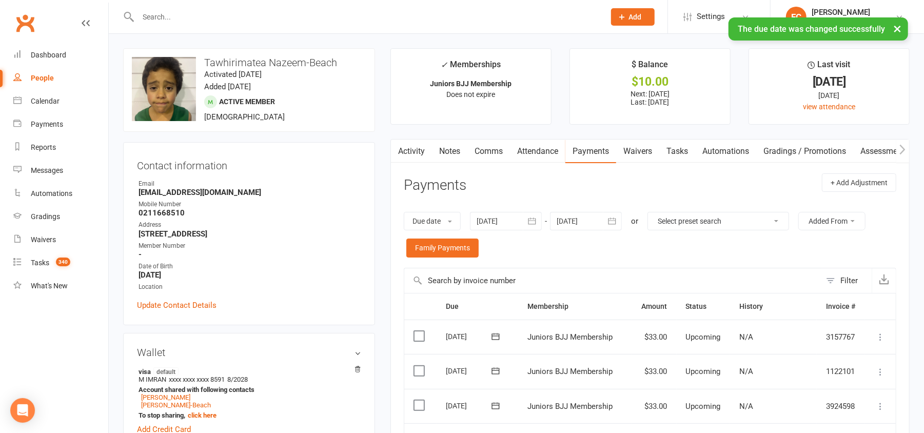
click at [222, 54] on div "upload photo change photo Tawhirimatea Nazeem-Beach Activated 9 May, 2025 Added…" at bounding box center [249, 90] width 252 height 84
click at [215, 61] on h3 "Tawhirimatea Nazeem-Beach" at bounding box center [249, 62] width 234 height 11
copy h3 "Tawhirimatea"
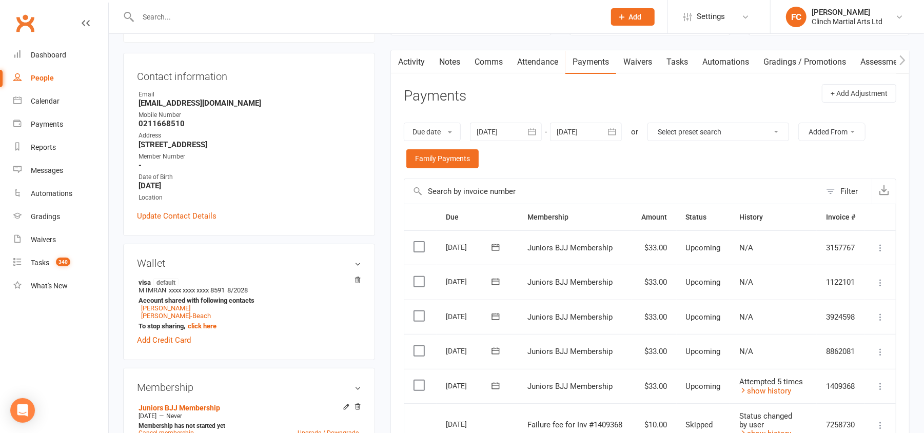
scroll to position [205, 0]
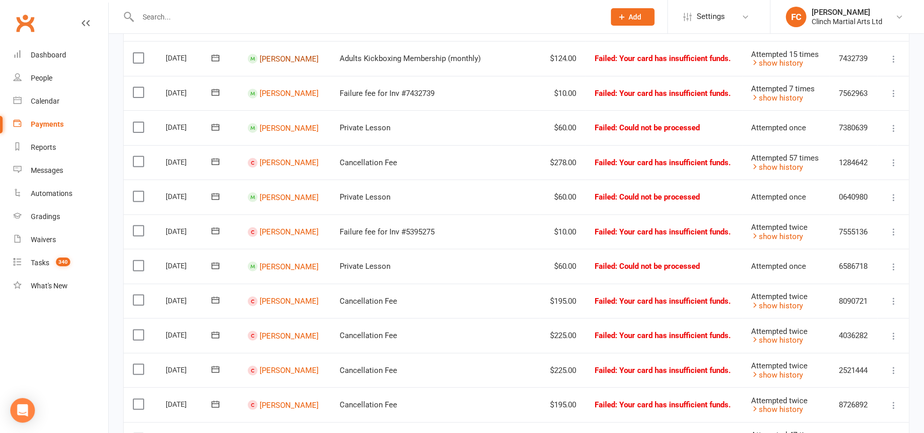
scroll to position [273, 0]
